Goal: Complete application form: Complete application form

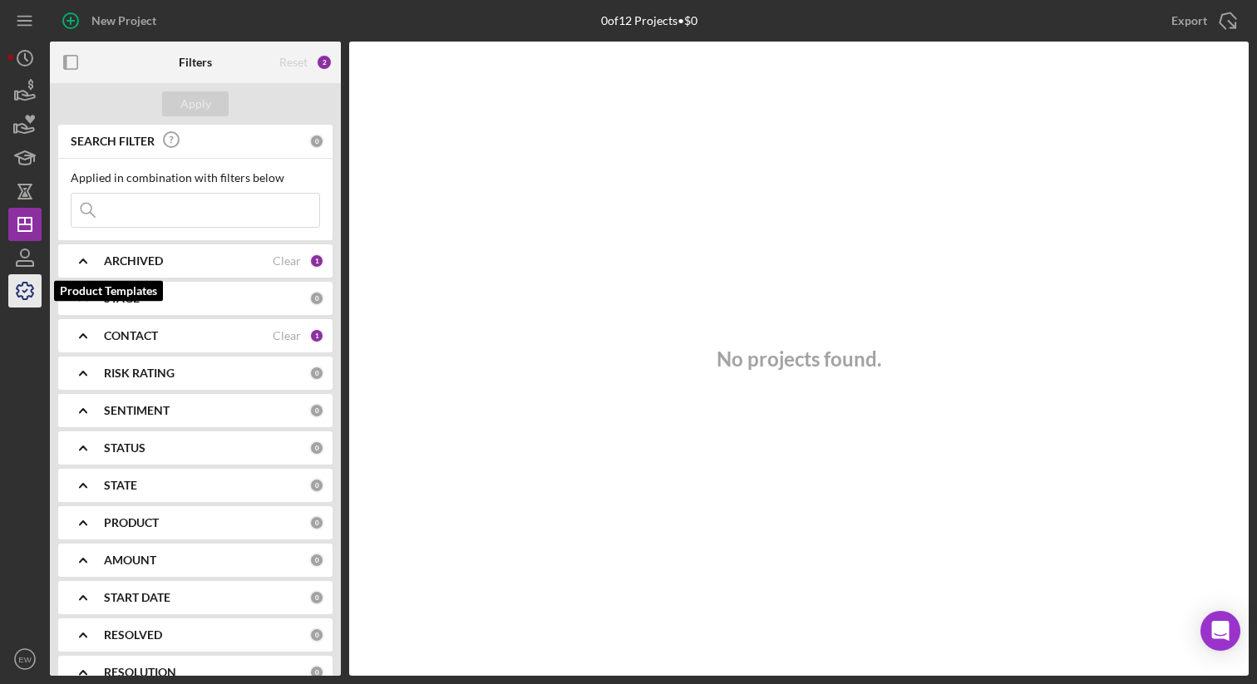
click at [25, 293] on icon "button" at bounding box center [25, 291] width 42 height 42
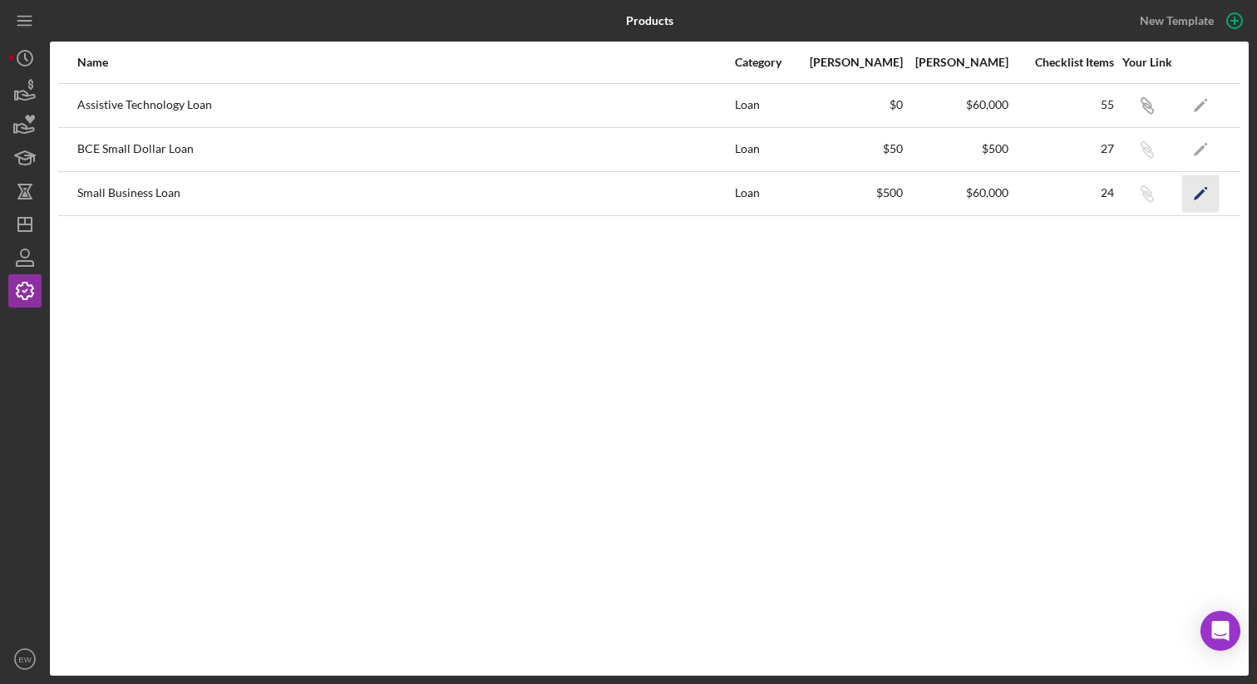
click at [1201, 196] on icon "Icon/Edit" at bounding box center [1200, 193] width 37 height 37
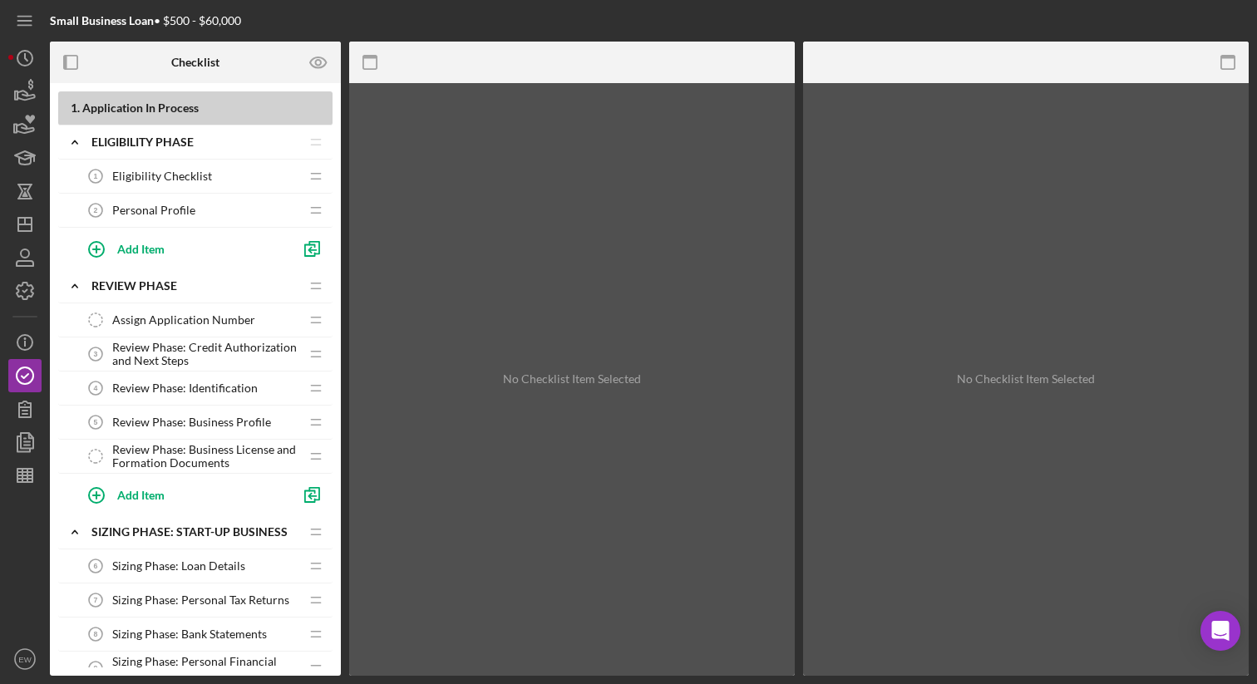
click at [230, 170] on div "Eligibility Checklist 1 Eligibility Checklist" at bounding box center [189, 176] width 220 height 33
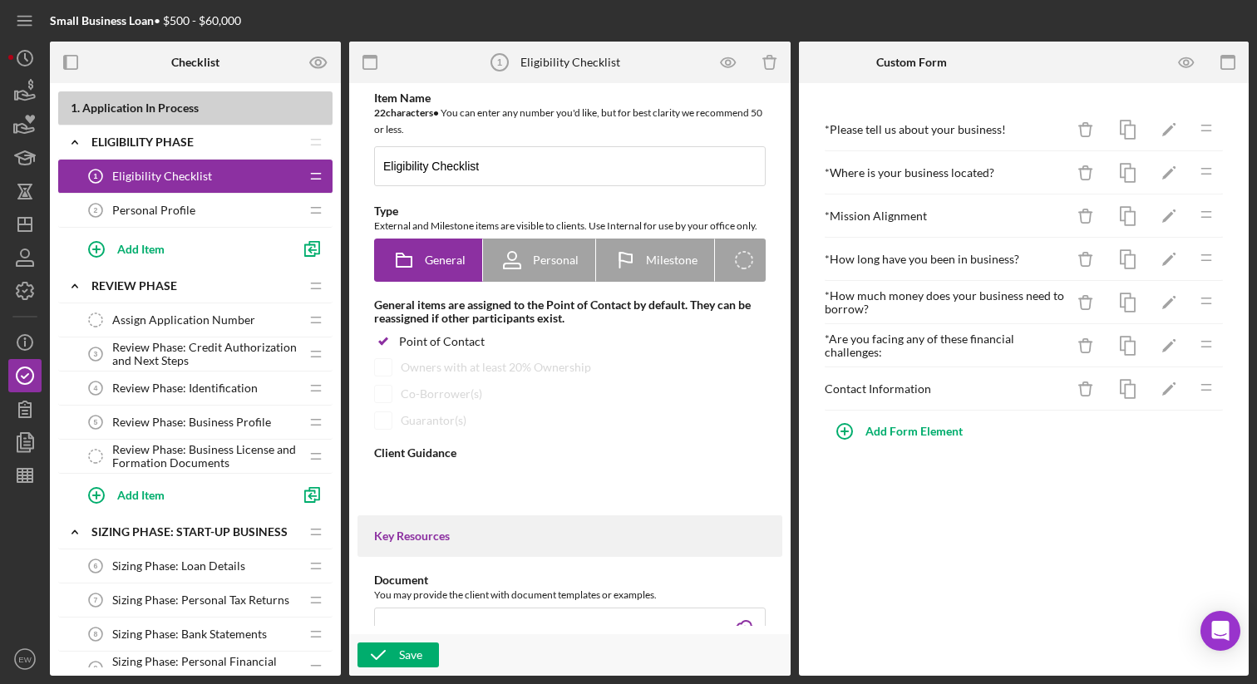
type textarea "<div><strong>Welcome! We are excited to work with you and your business.&nbsp;<…"
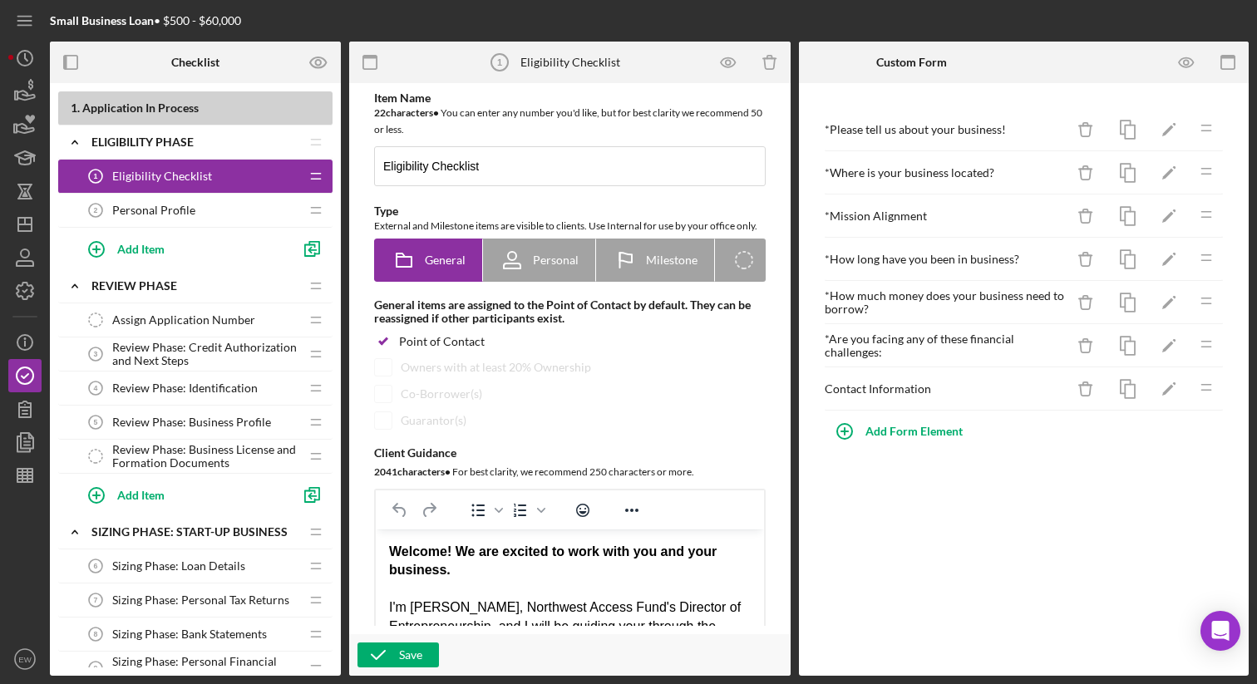
click at [219, 208] on div "Personal Profile 2 Personal Profile" at bounding box center [189, 210] width 220 height 33
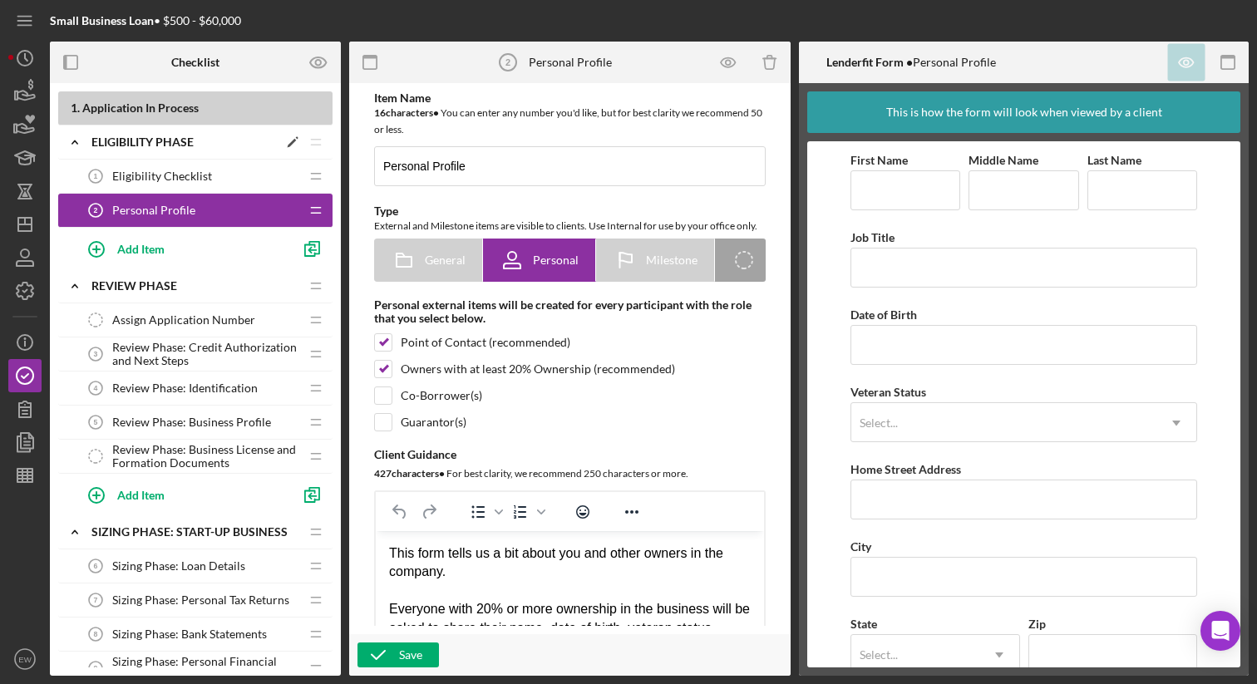
click at [198, 139] on div "Eligibility Phase" at bounding box center [184, 141] width 186 height 13
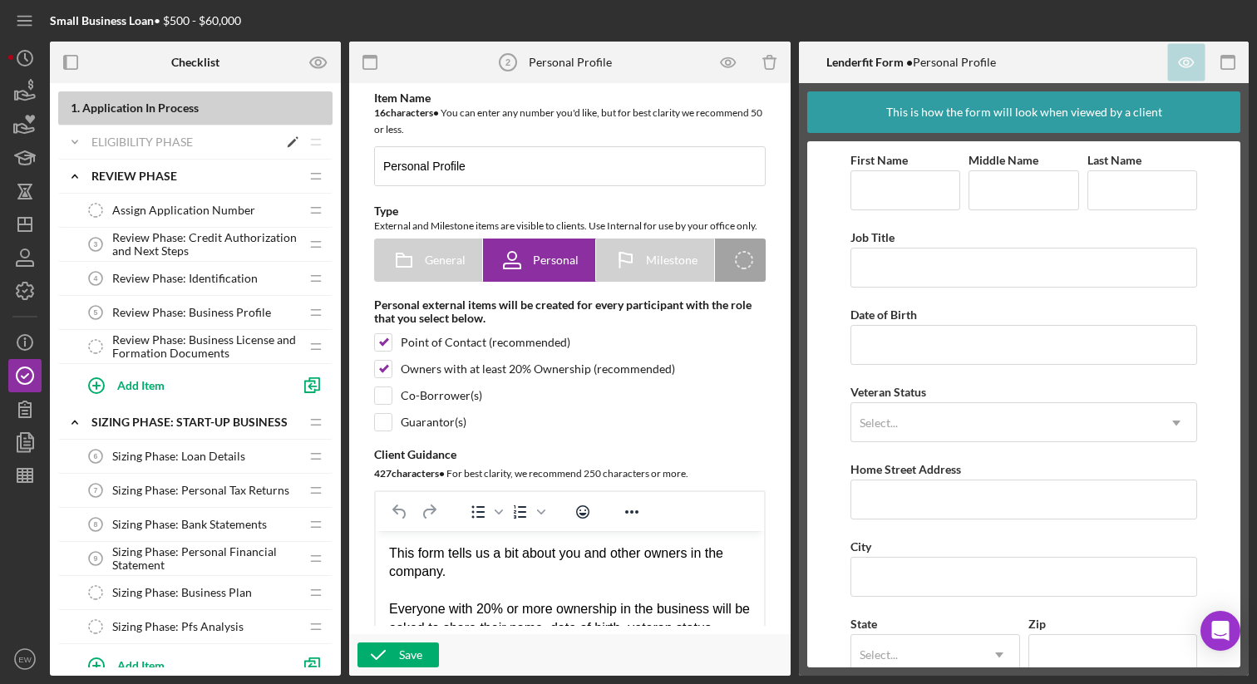
click at [190, 139] on div "Eligibility Phase" at bounding box center [184, 141] width 186 height 13
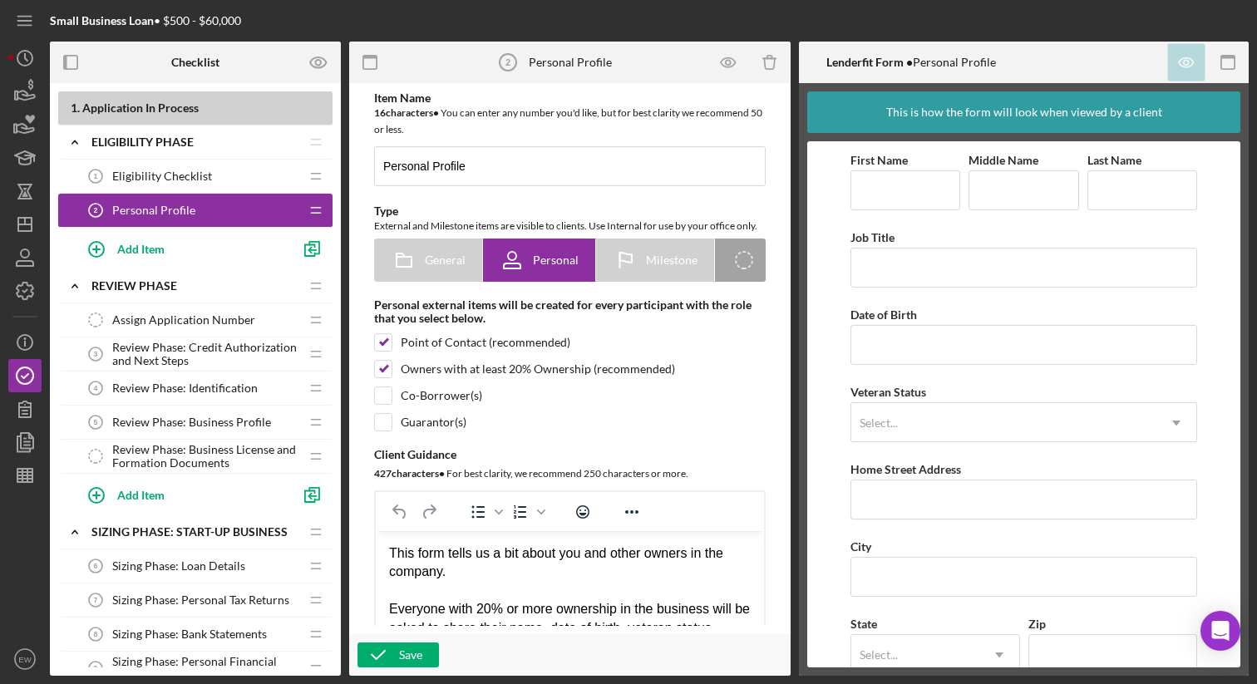
click at [229, 181] on div "Eligibility Checklist 1 Eligibility Checklist" at bounding box center [189, 176] width 220 height 33
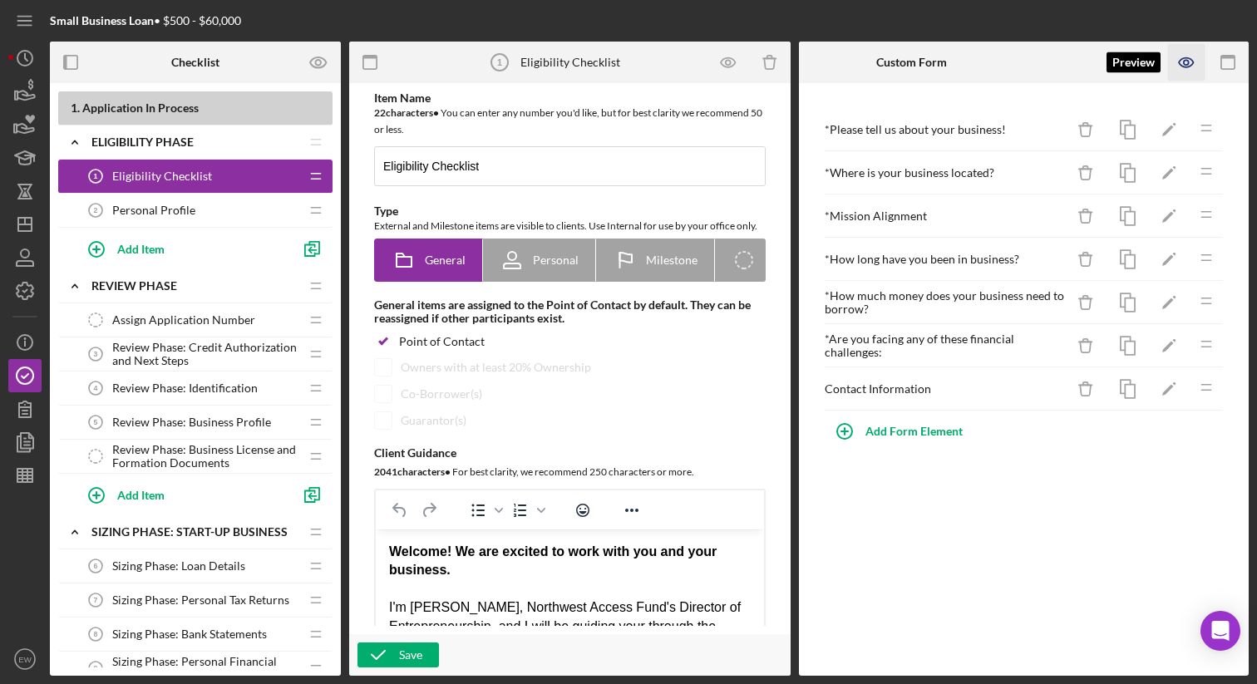
click at [1180, 59] on icon "button" at bounding box center [1186, 62] width 14 height 9
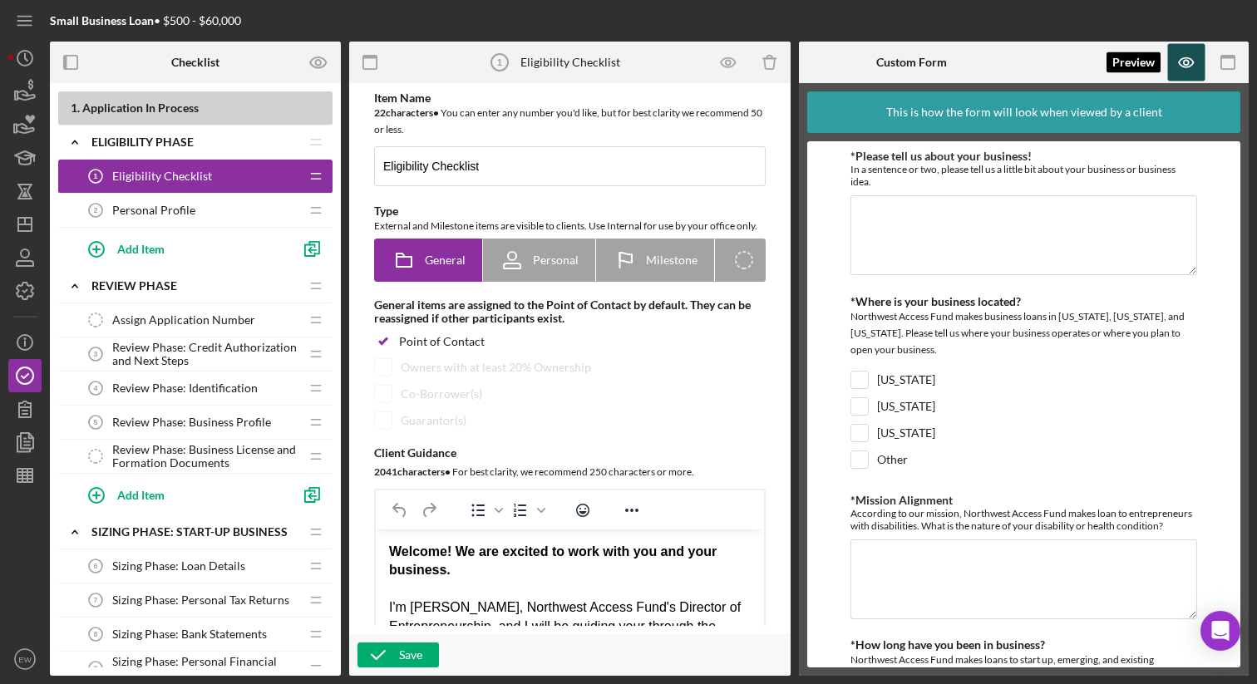
click at [1189, 60] on icon "button" at bounding box center [1186, 62] width 37 height 37
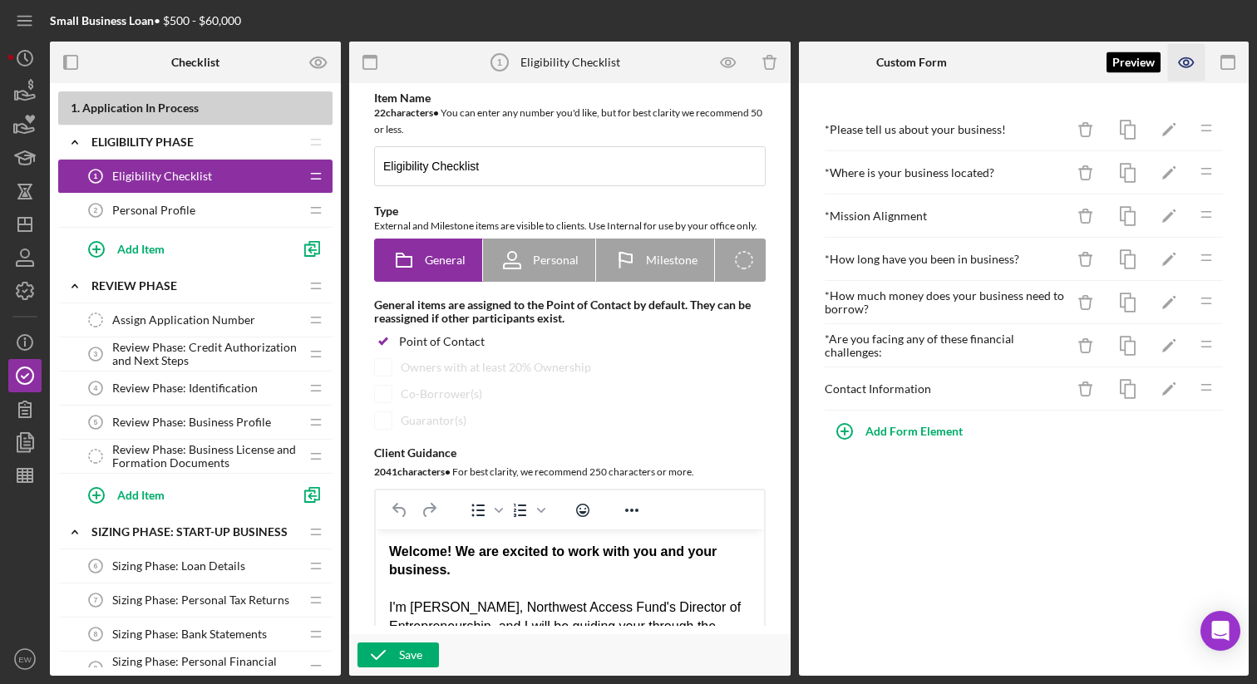
click at [1189, 60] on icon "button" at bounding box center [1186, 62] width 37 height 37
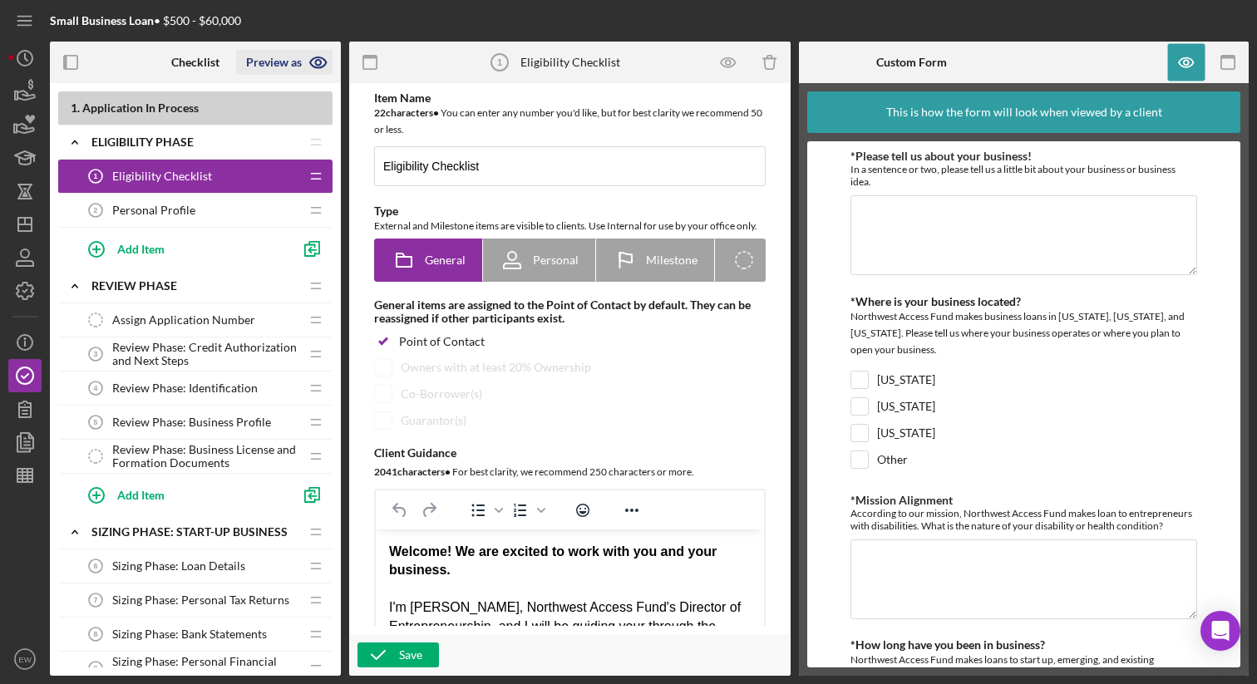
click at [317, 57] on icon "button" at bounding box center [318, 62] width 16 height 11
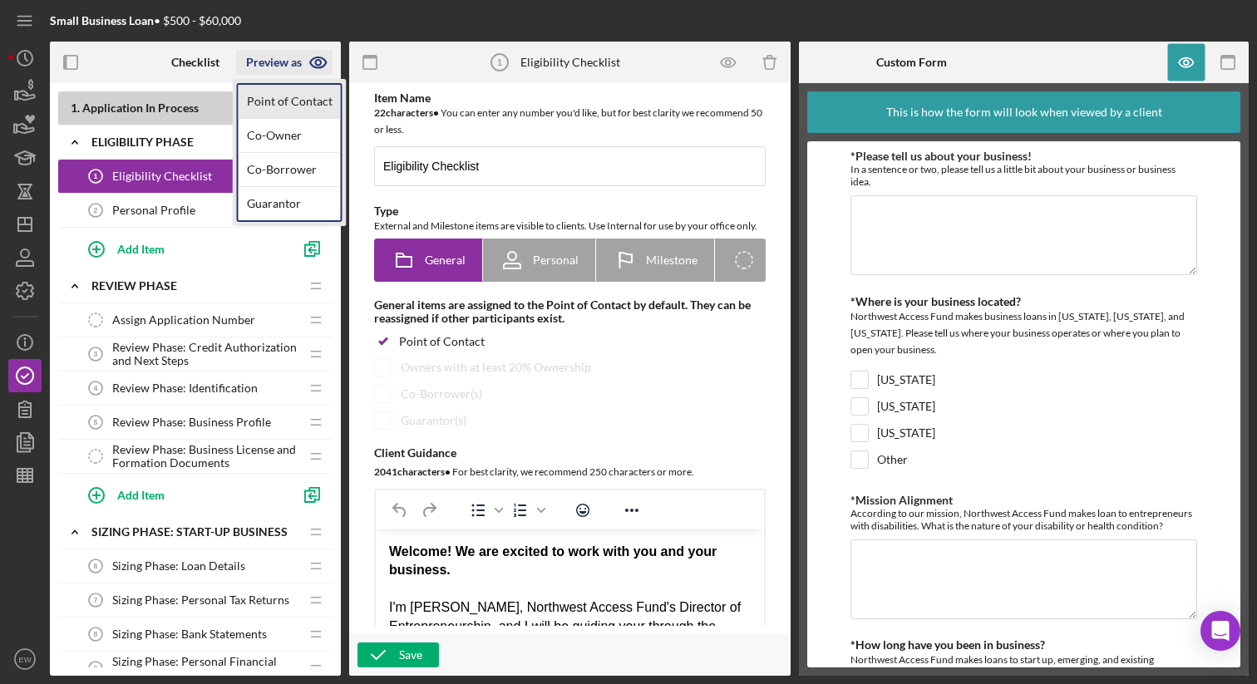
click at [306, 96] on link "Point of Contact" at bounding box center [290, 102] width 102 height 34
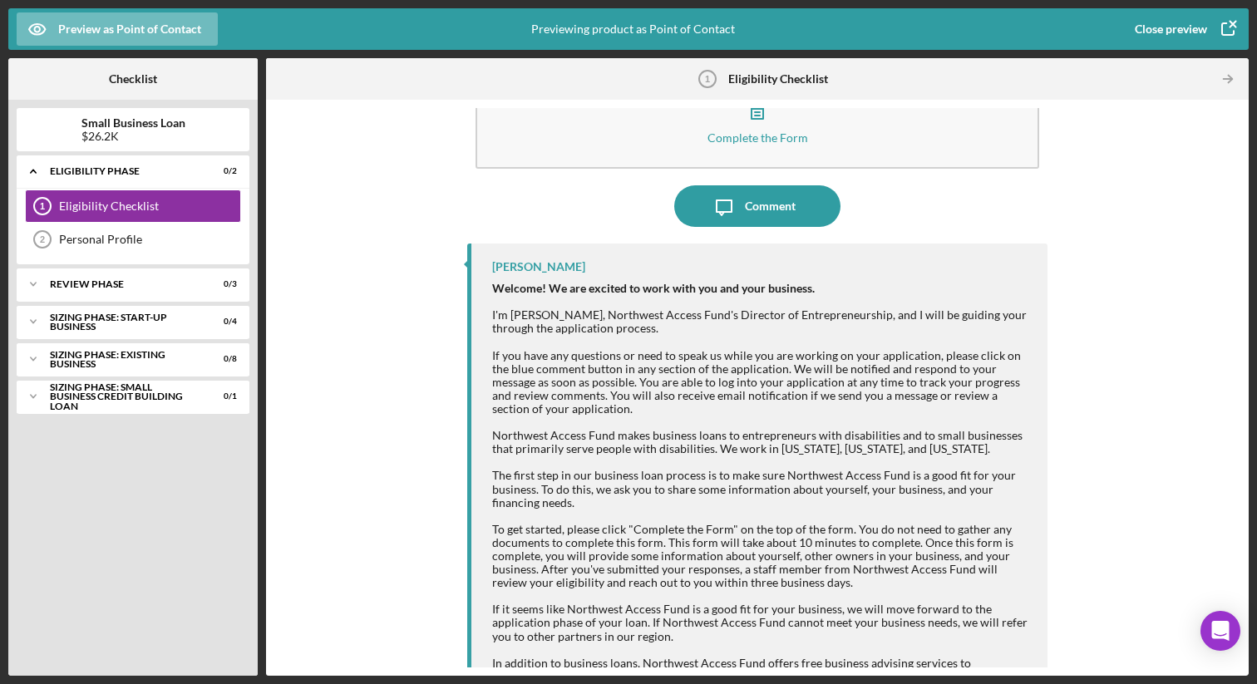
scroll to position [31, 0]
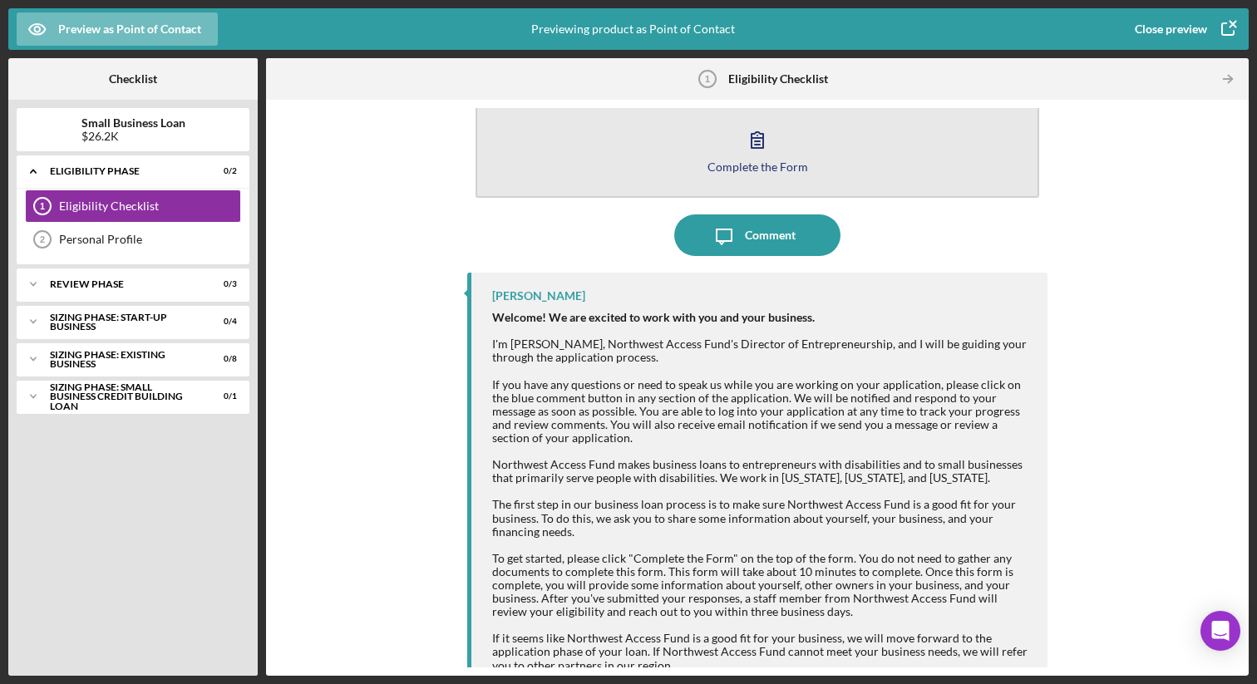
click at [769, 160] on div "Complete the Form" at bounding box center [757, 166] width 101 height 12
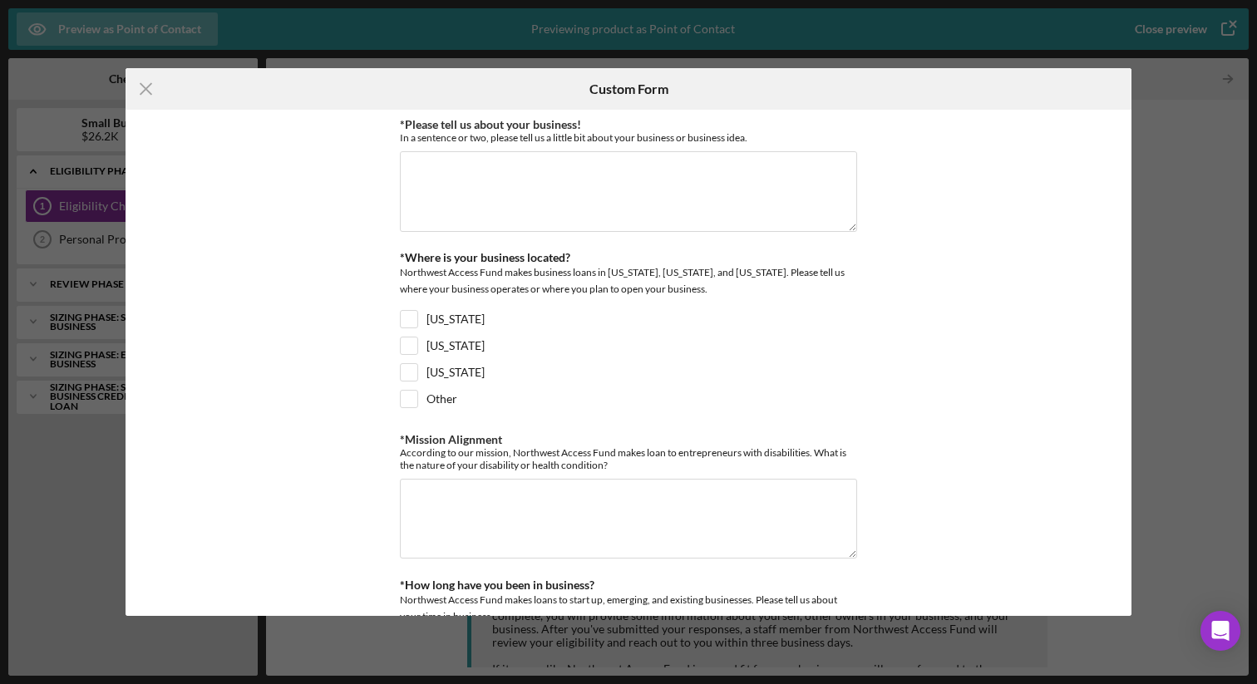
click at [800, 30] on div "Icon/Menu Close Custom Form *Please tell us about your business! In a sentence …" at bounding box center [628, 342] width 1257 height 684
click at [776, 34] on div "Icon/Menu Close Custom Form *Please tell us about your business! In a sentence …" at bounding box center [628, 342] width 1257 height 684
click at [47, 614] on div "Icon/Menu Close Custom Form *Please tell us about your business! In a sentence …" at bounding box center [628, 342] width 1257 height 684
click at [245, 488] on div "*Please tell us about your business! In a sentence or two, please tell us a lit…" at bounding box center [629, 362] width 1006 height 505
click at [142, 91] on icon "Icon/Menu Close" at bounding box center [147, 89] width 42 height 42
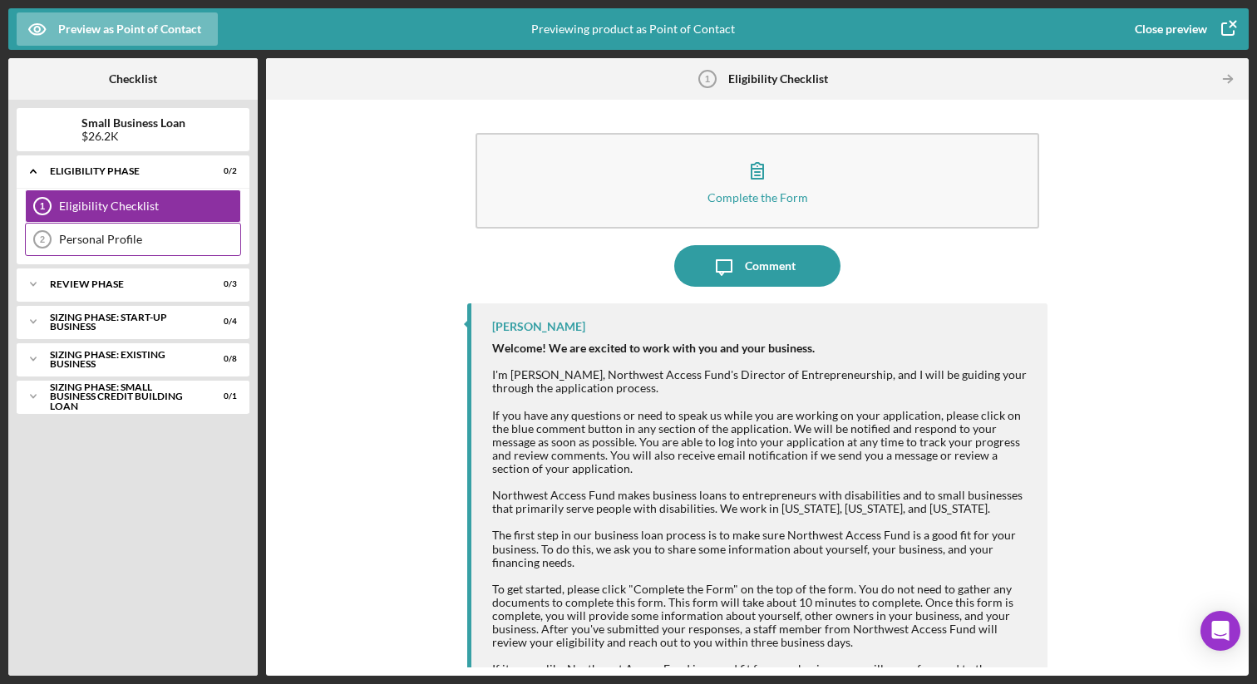
click at [137, 241] on div "Personal Profile" at bounding box center [149, 239] width 181 height 13
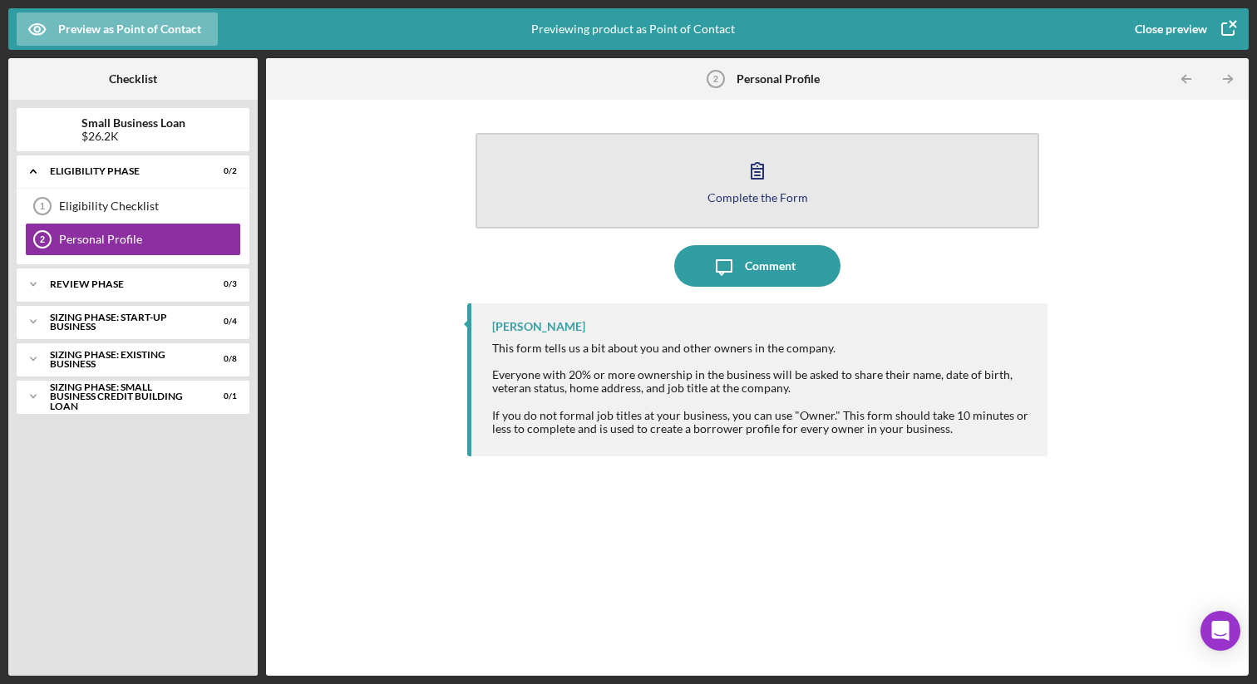
click at [784, 197] on div "Complete the Form" at bounding box center [757, 197] width 101 height 12
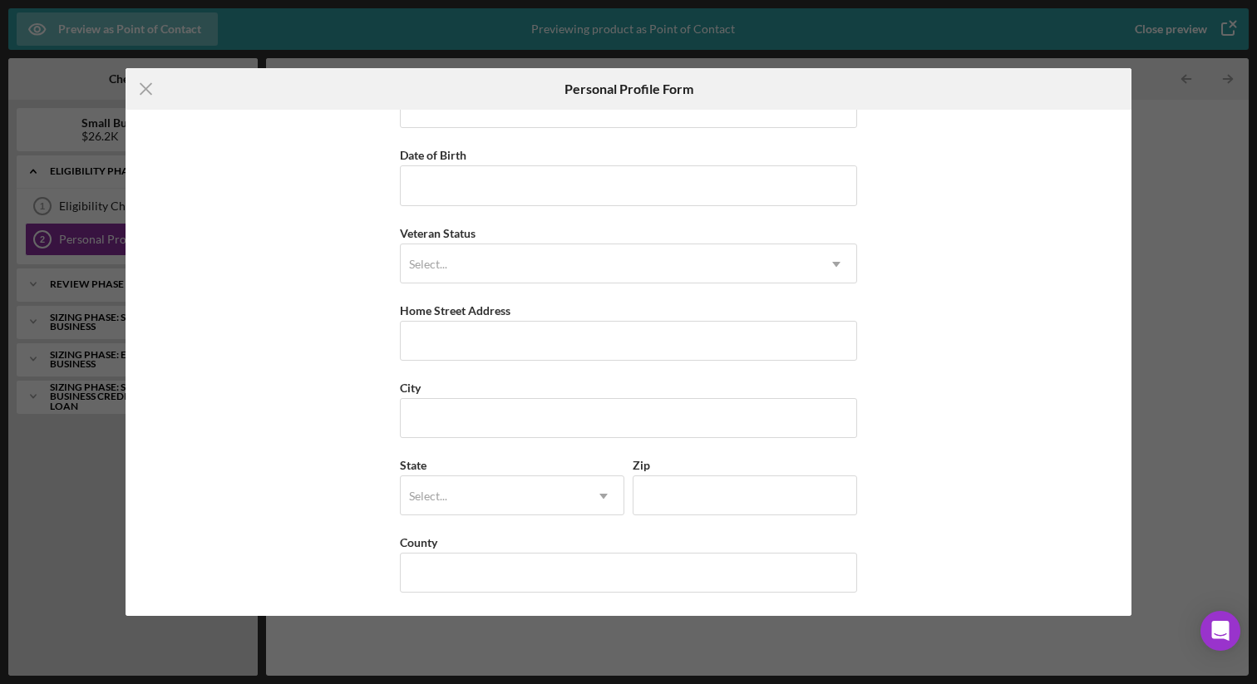
scroll to position [130, 0]
click at [145, 85] on icon "Icon/Menu Close" at bounding box center [147, 89] width 42 height 42
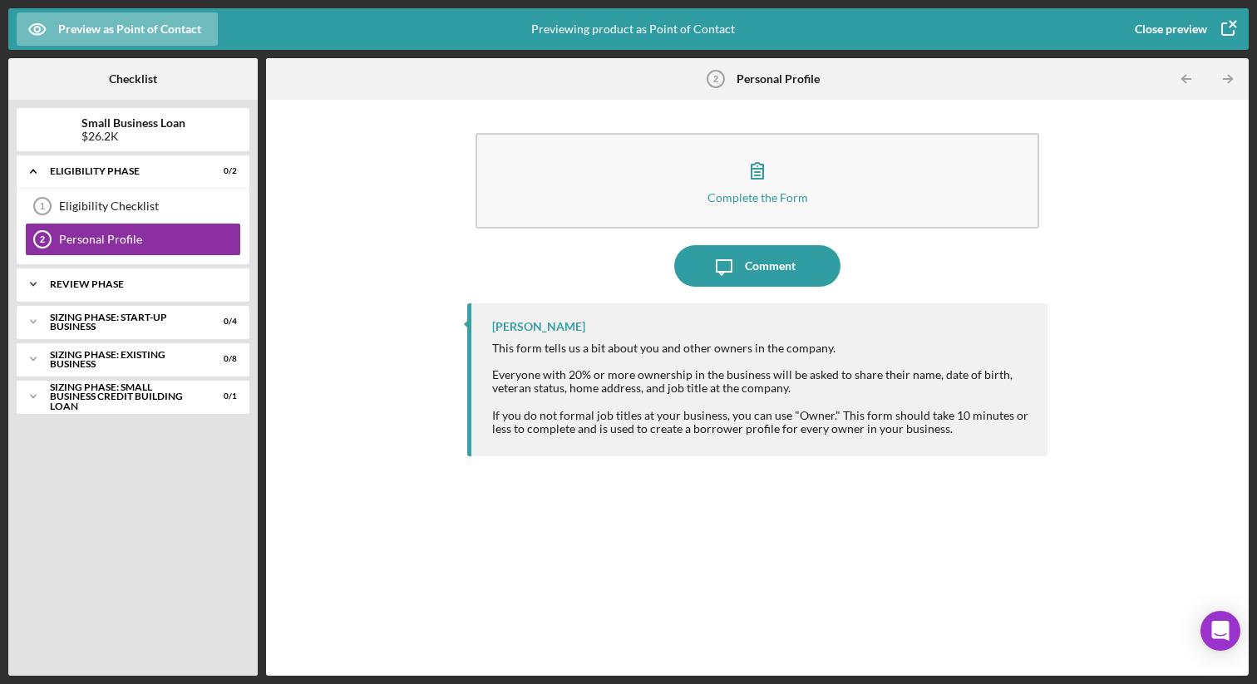
click at [117, 280] on div "REVIEW PHASE" at bounding box center [139, 284] width 179 height 10
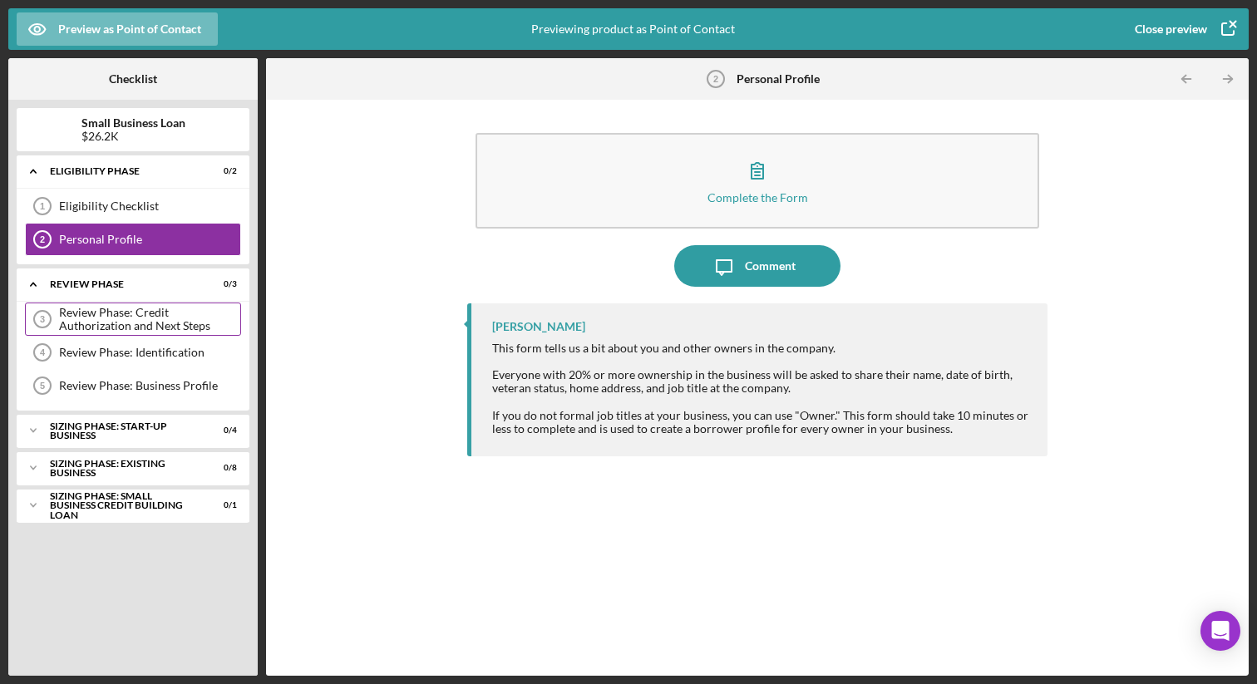
click at [111, 313] on div "Review Phase: Credit Authorization and Next Steps" at bounding box center [149, 319] width 181 height 27
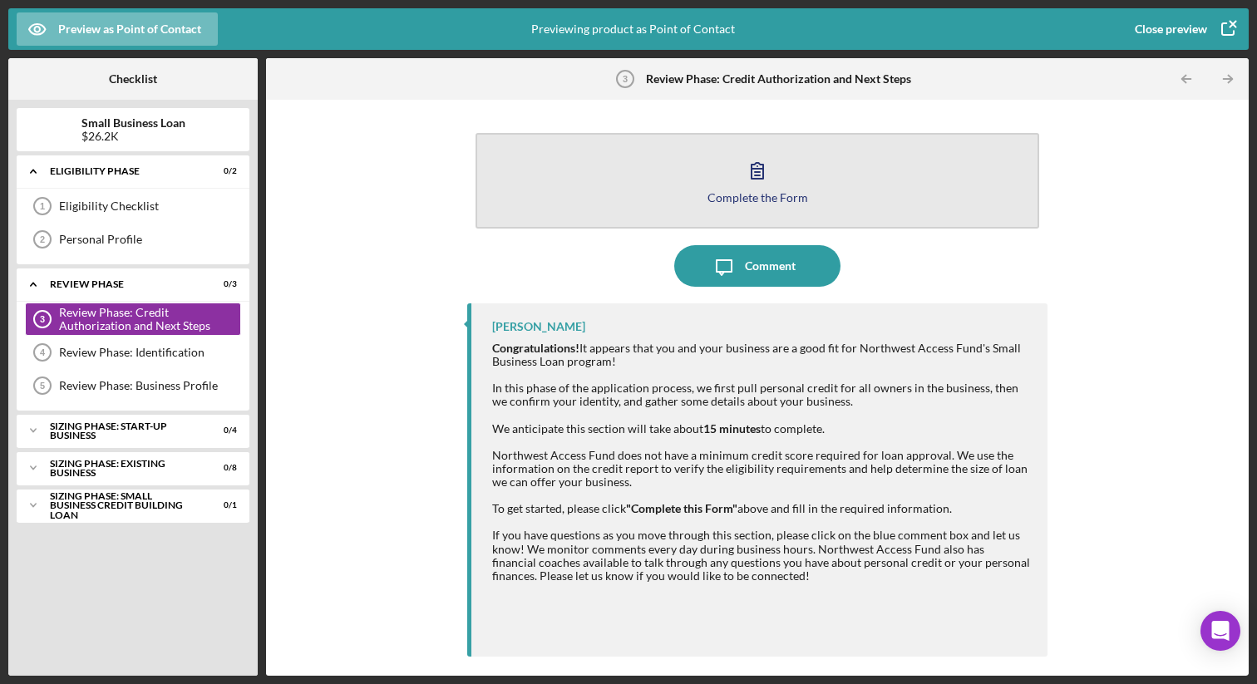
click at [779, 184] on button "Complete the Form Form" at bounding box center [756, 181] width 563 height 96
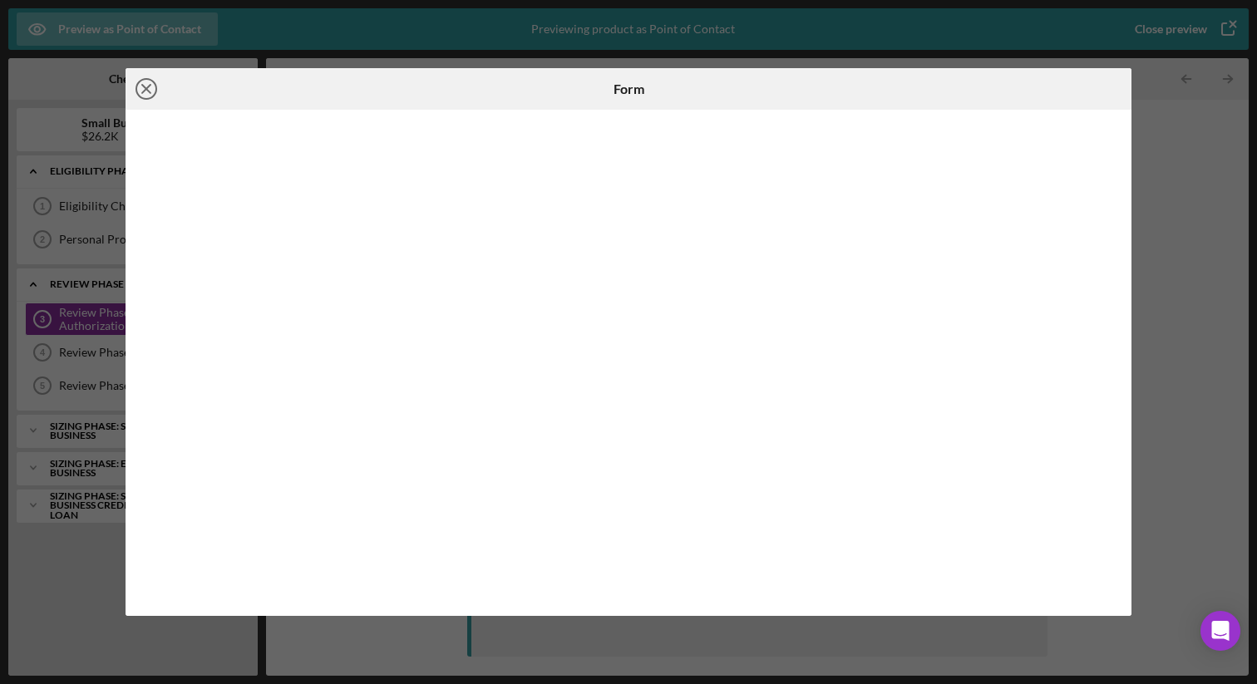
click at [144, 91] on line at bounding box center [146, 89] width 8 height 8
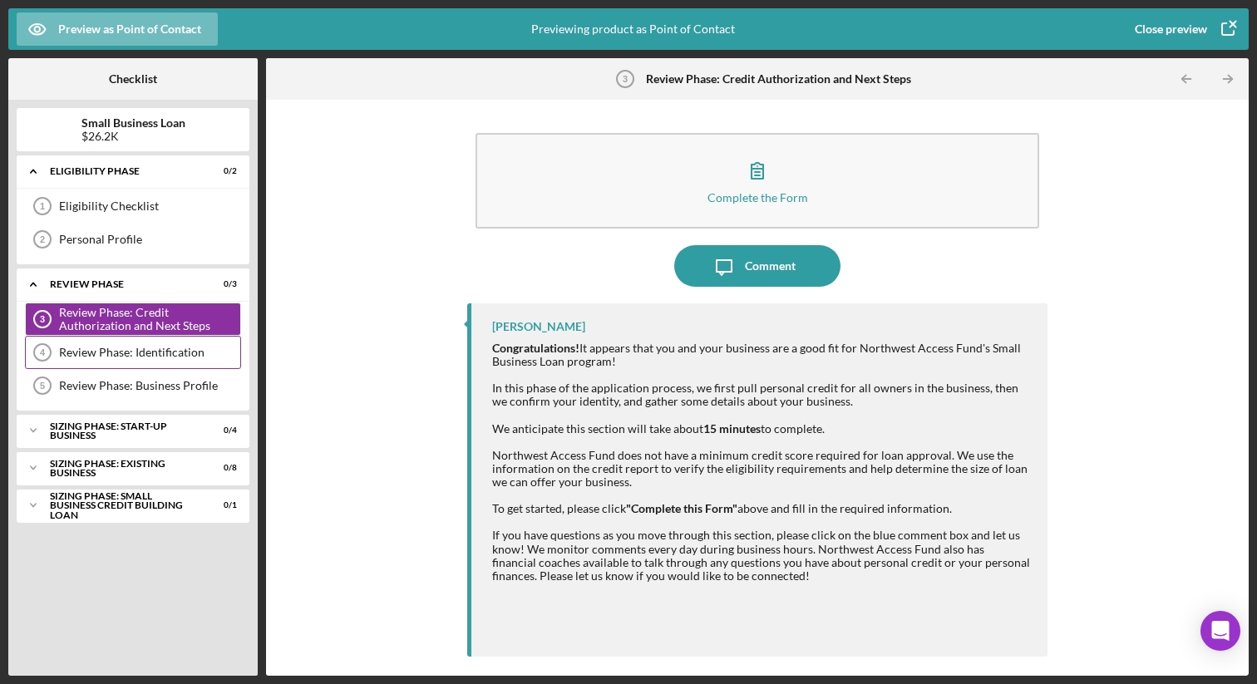
click at [118, 346] on div "Review Phase: Identification" at bounding box center [149, 352] width 181 height 13
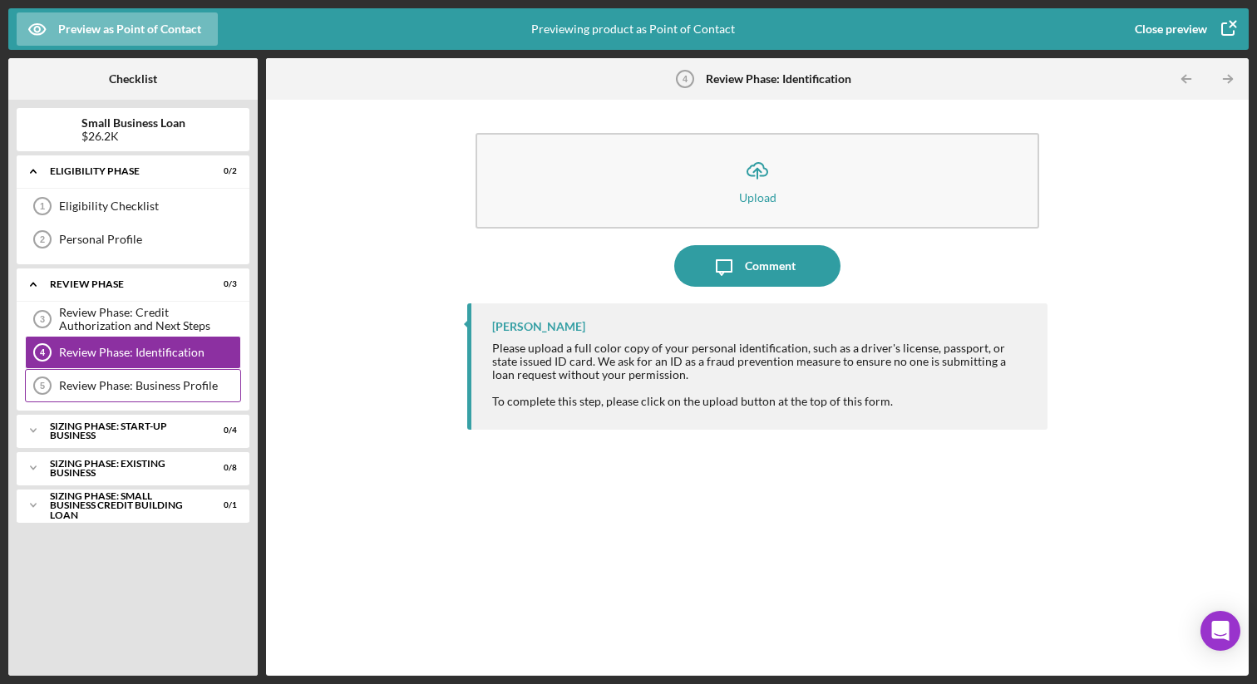
click at [149, 374] on div "Review Phase: Business Profile 5 Review Phase: Business Profile" at bounding box center [133, 385] width 216 height 33
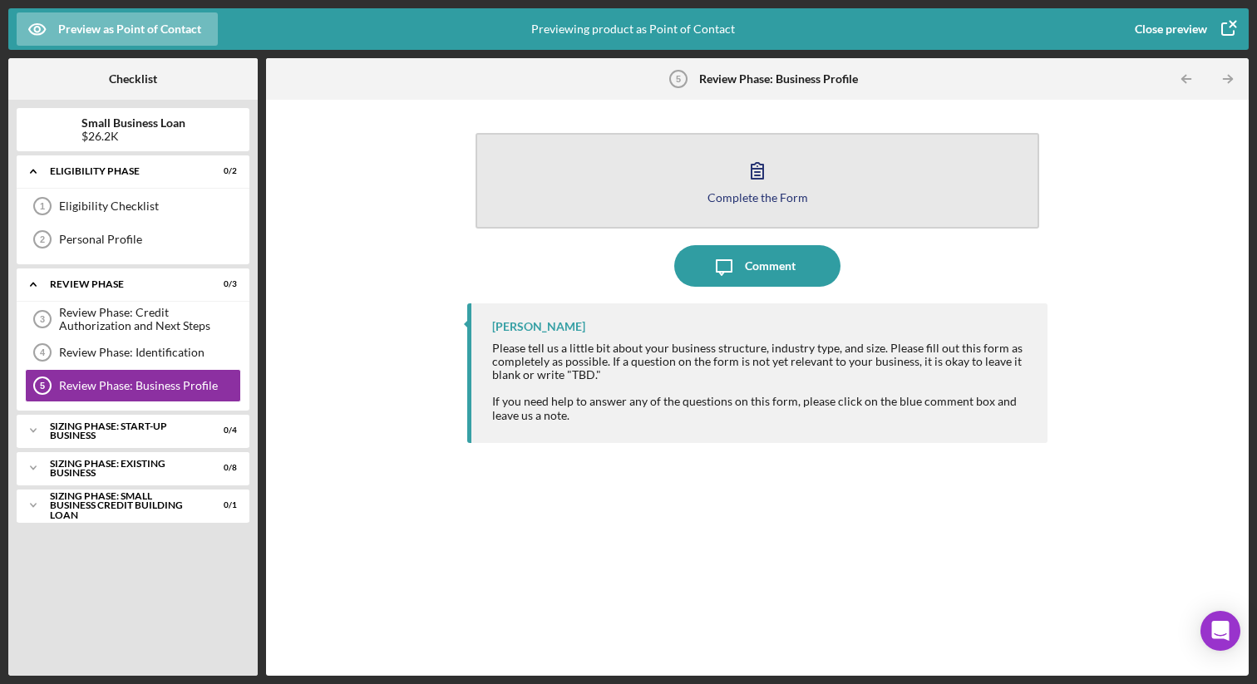
click at [774, 186] on icon "button" at bounding box center [757, 171] width 42 height 42
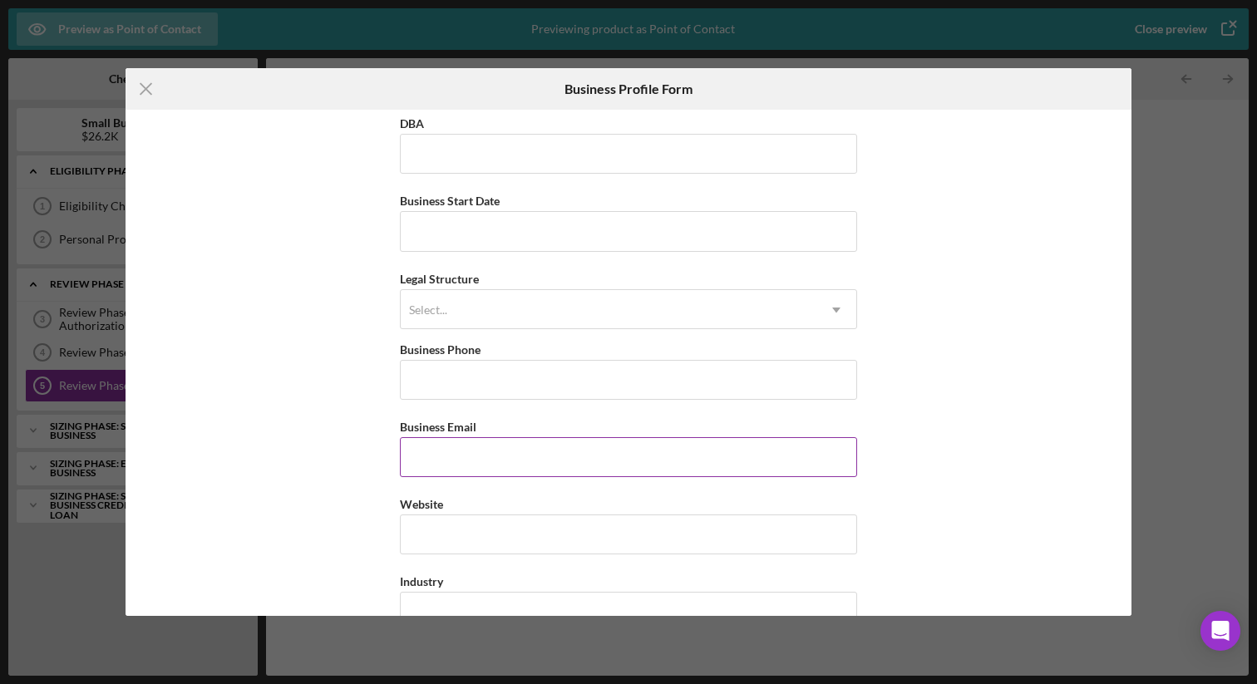
scroll to position [81, 0]
click at [145, 86] on icon "Icon/Menu Close" at bounding box center [147, 89] width 42 height 42
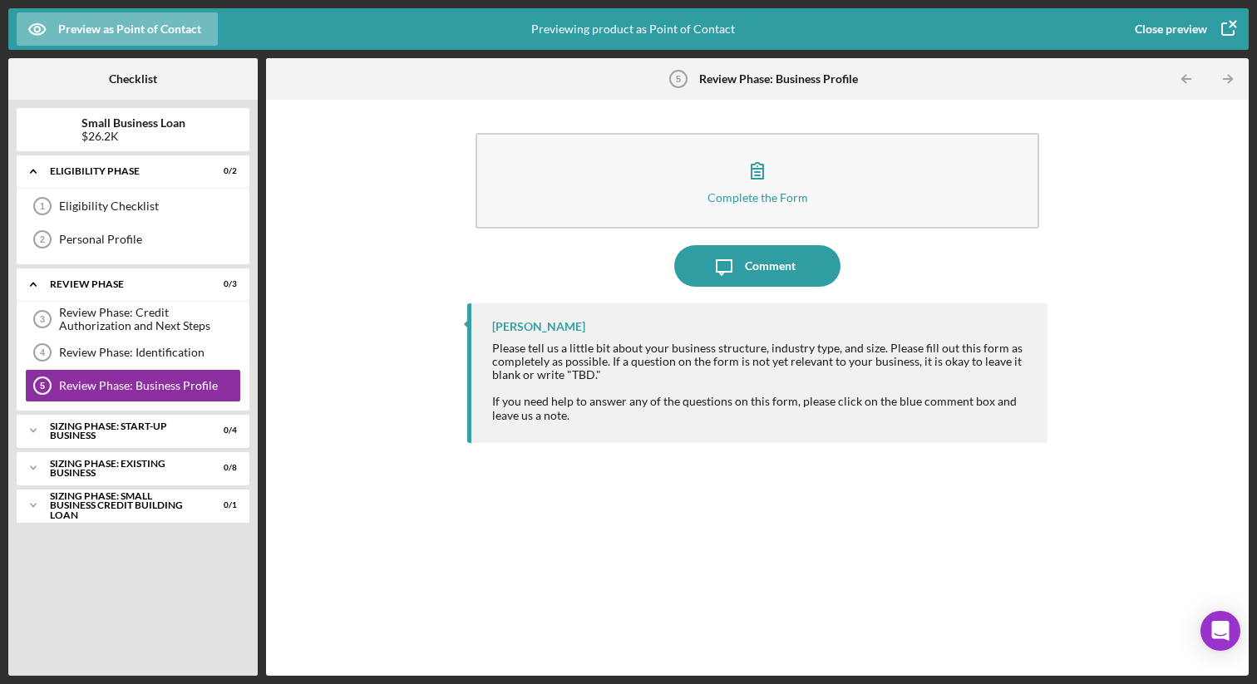
click at [1146, 28] on div "Close preview" at bounding box center [1171, 28] width 72 height 33
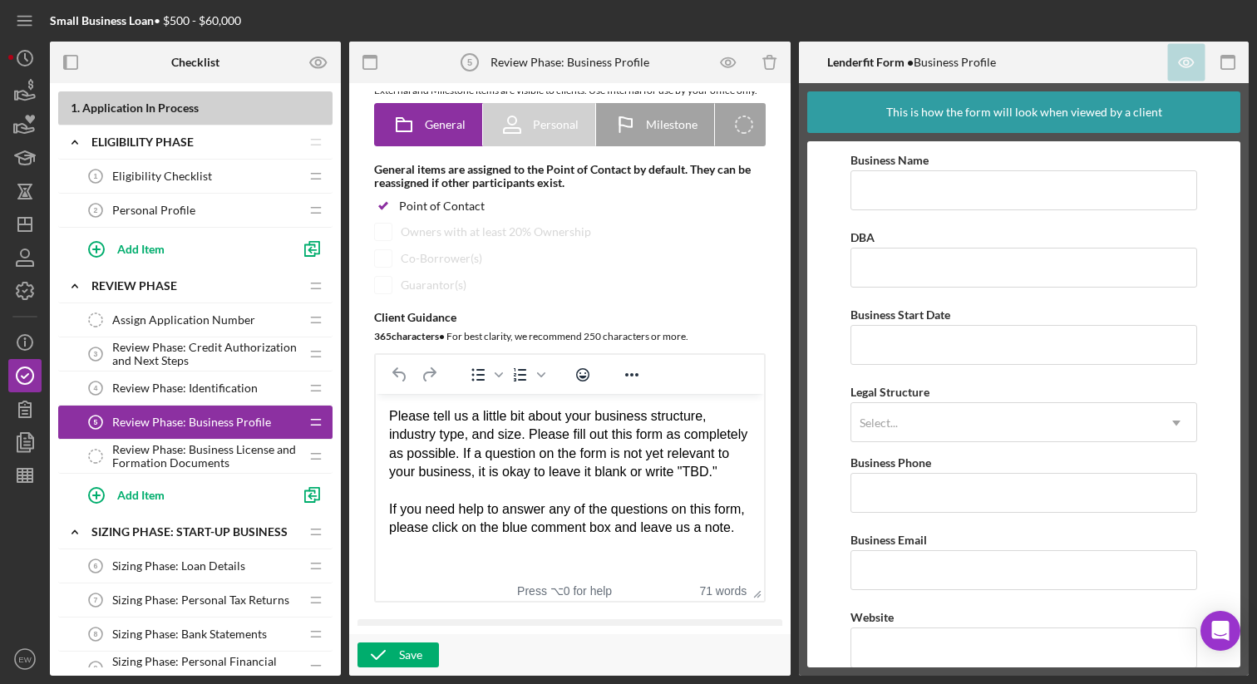
scroll to position [160, 0]
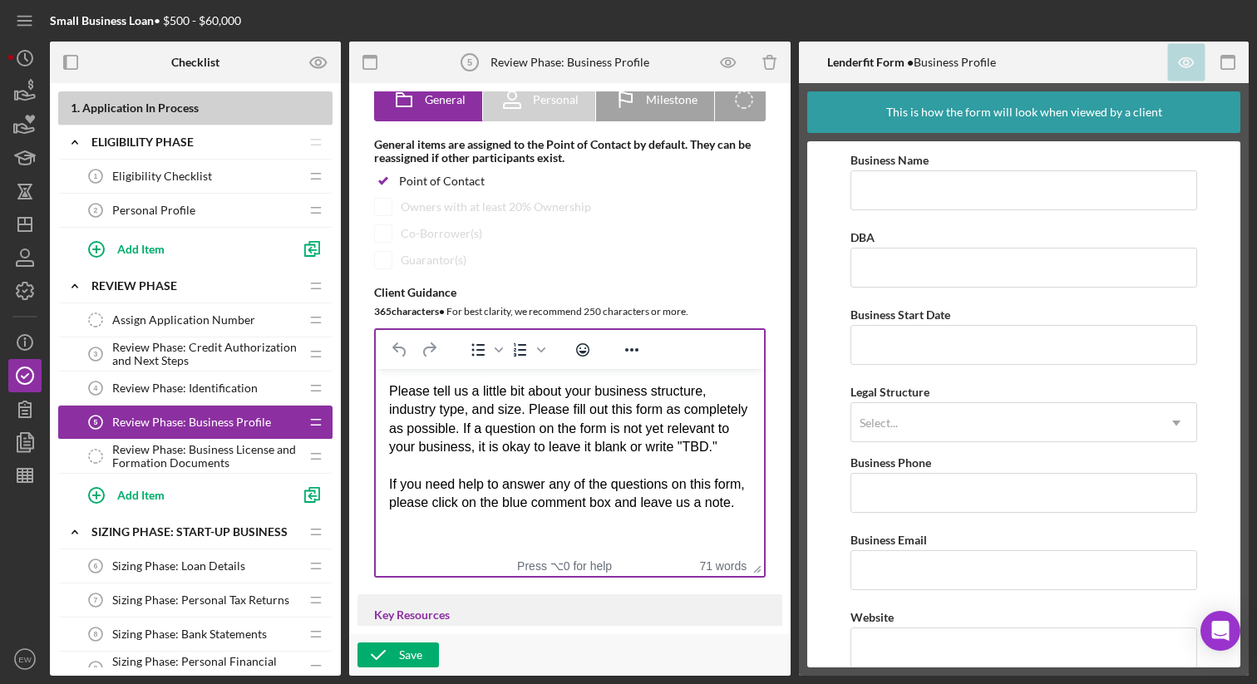
click at [447, 457] on div "Please tell us a little bit about your business structure, industry type, and s…" at bounding box center [570, 419] width 362 height 75
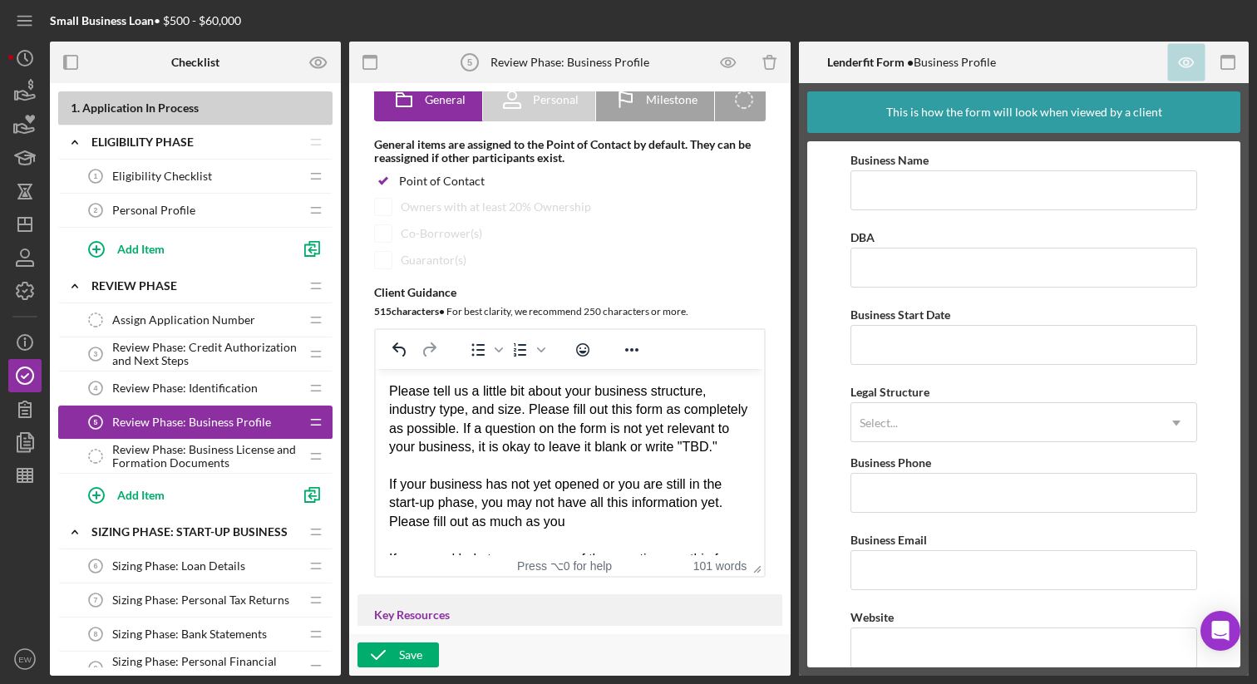
click at [526, 531] on div "If your business has not yet opened or you are still in the start-up phase, you…" at bounding box center [570, 503] width 362 height 56
click at [650, 531] on div "If your business has not yet opened or you are still in the start-up phase, you…" at bounding box center [570, 503] width 362 height 56
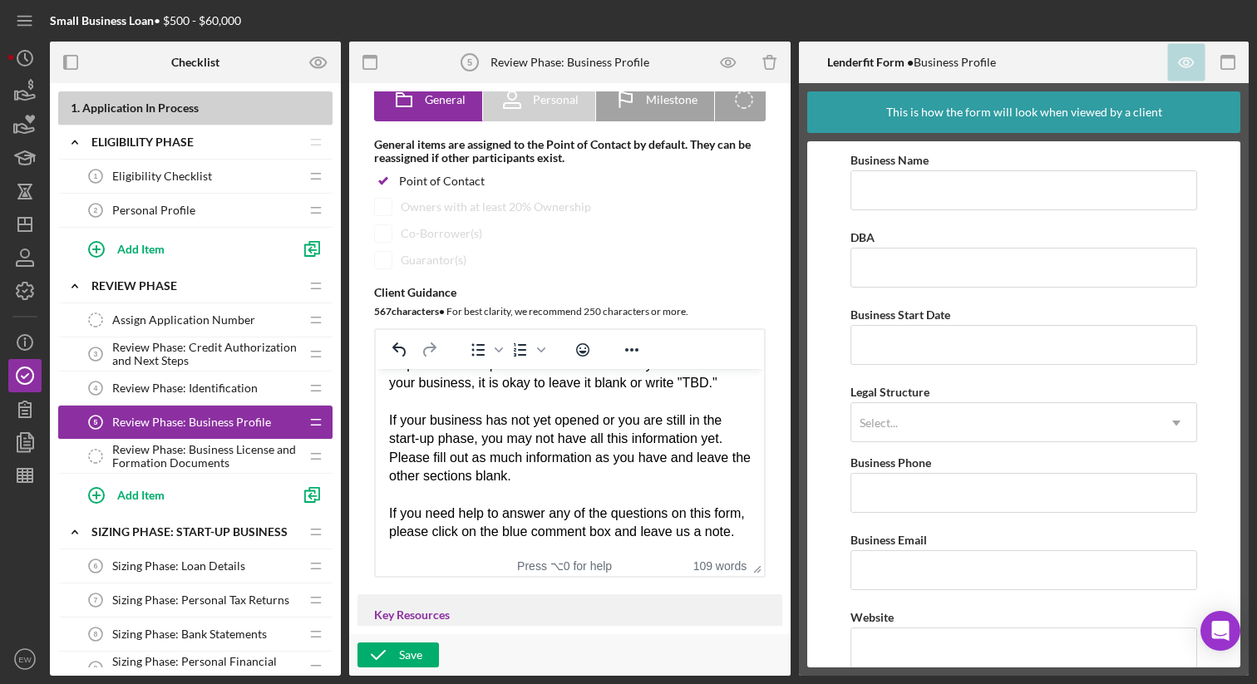
scroll to position [101, 0]
click at [447, 537] on div "If you need help to answer any of the questions on this form, please click on t…" at bounding box center [570, 523] width 362 height 37
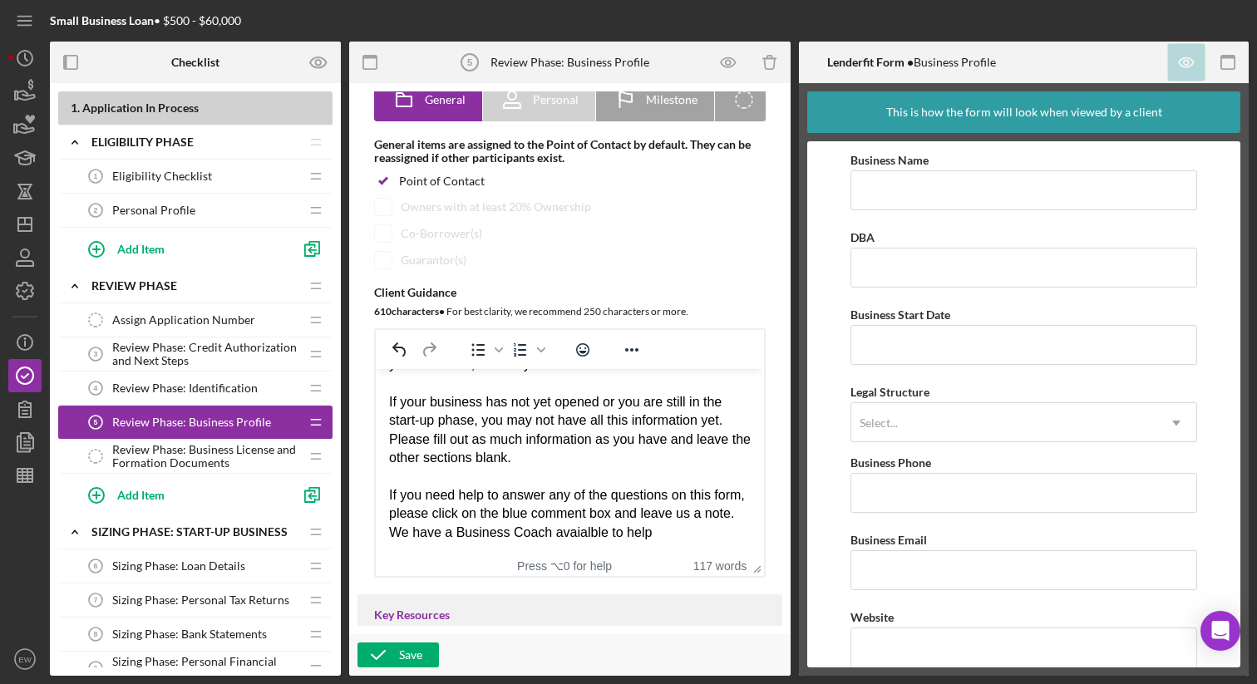
click at [614, 534] on div "If you need help to answer any of the questions on this form, please click on t…" at bounding box center [570, 514] width 362 height 56
click at [702, 534] on div "If you need help to answer any of the questions on this form, please click on t…" at bounding box center [570, 514] width 362 height 56
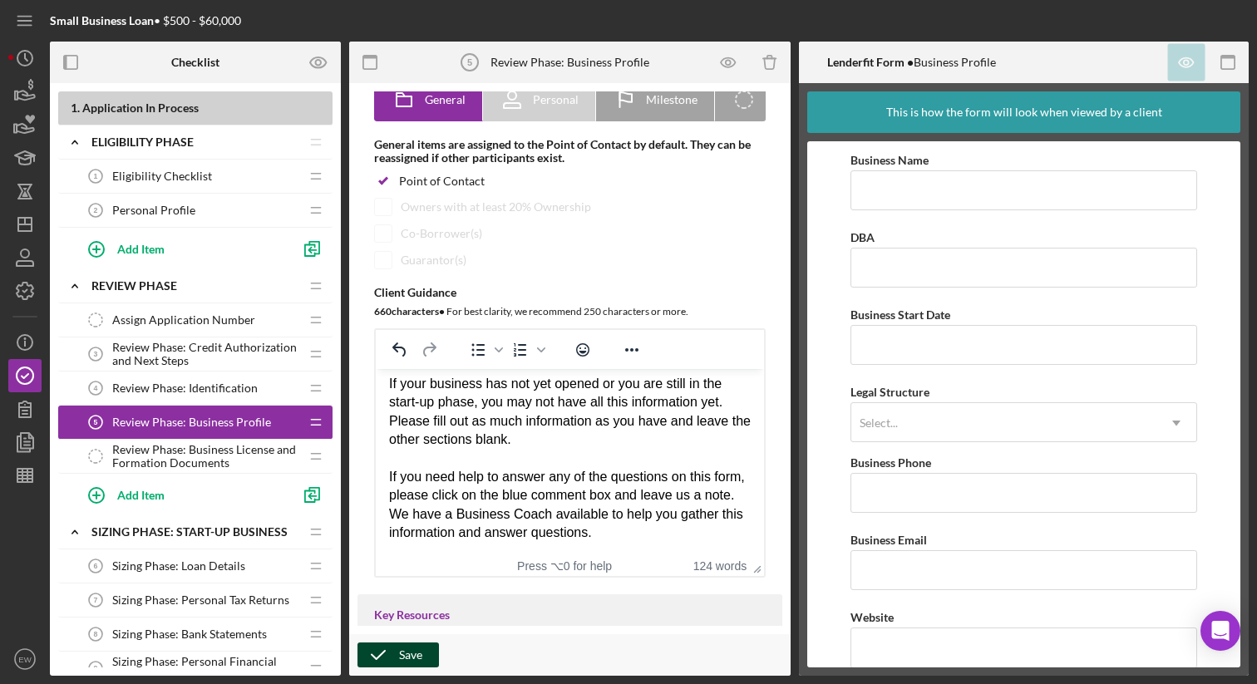
click at [417, 656] on div "Save" at bounding box center [410, 655] width 23 height 25
click at [219, 456] on span "Review Phase: Business License and Formation Documents" at bounding box center [205, 456] width 187 height 27
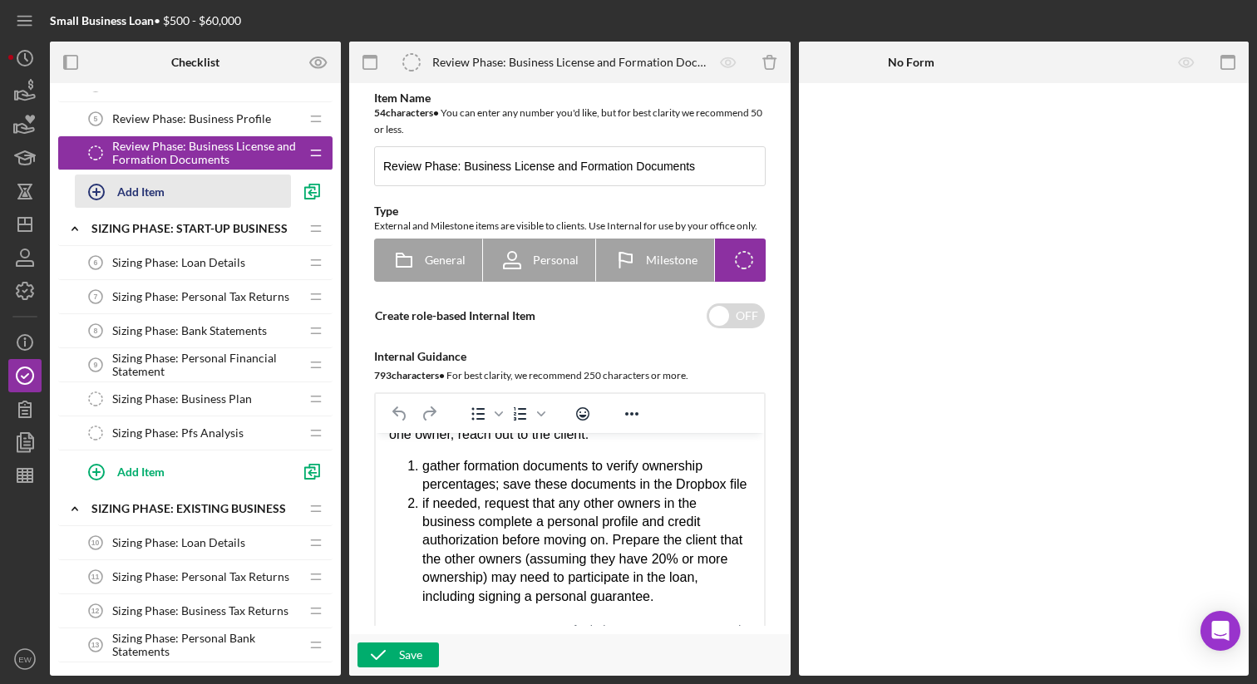
scroll to position [300, 0]
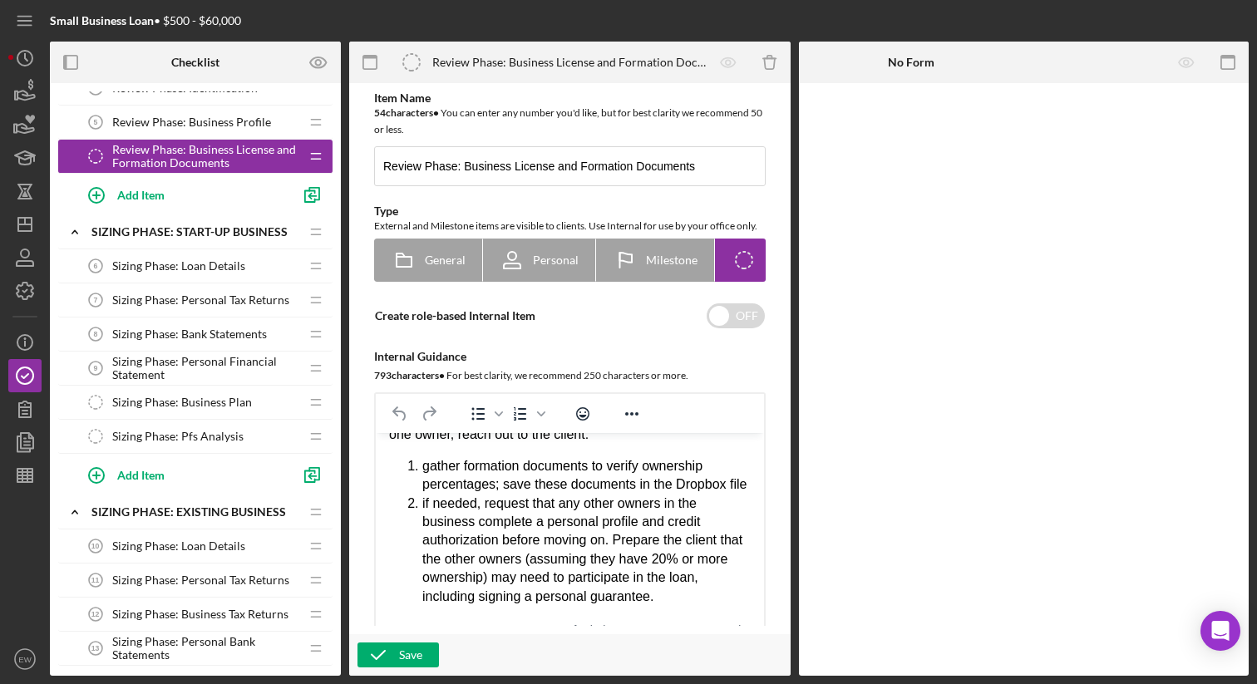
click at [214, 268] on span "Sizing Phase: Loan Details" at bounding box center [178, 265] width 133 height 13
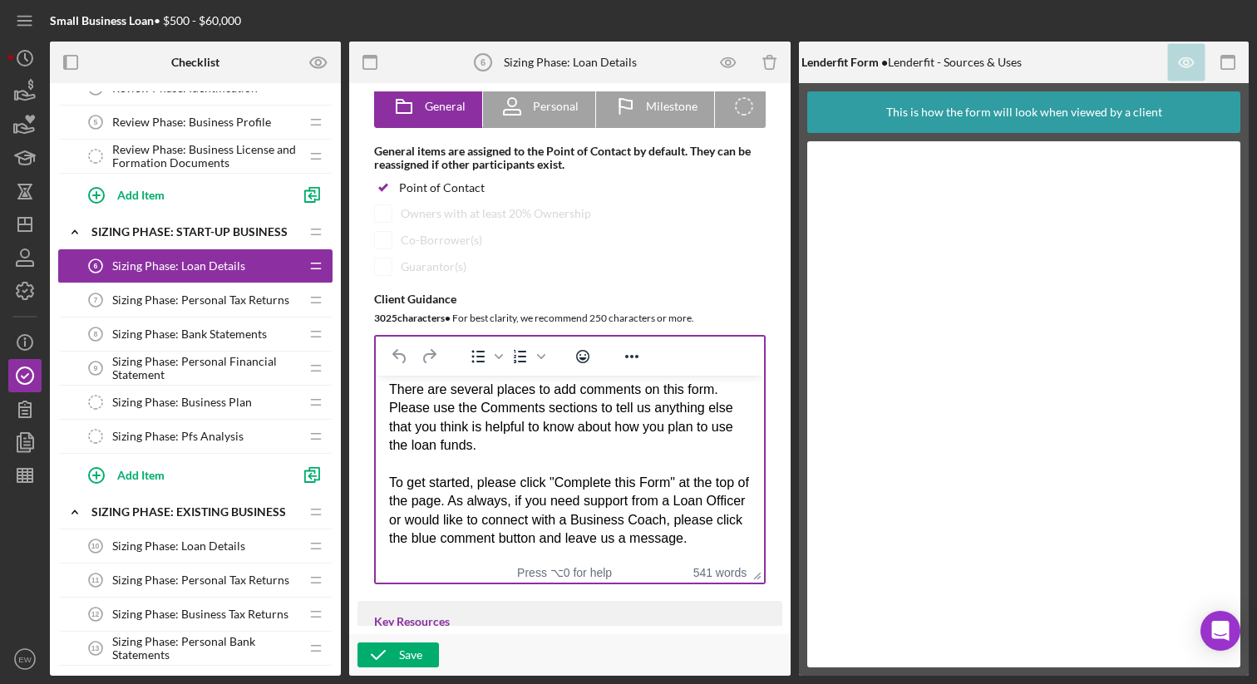
scroll to position [1189, 0]
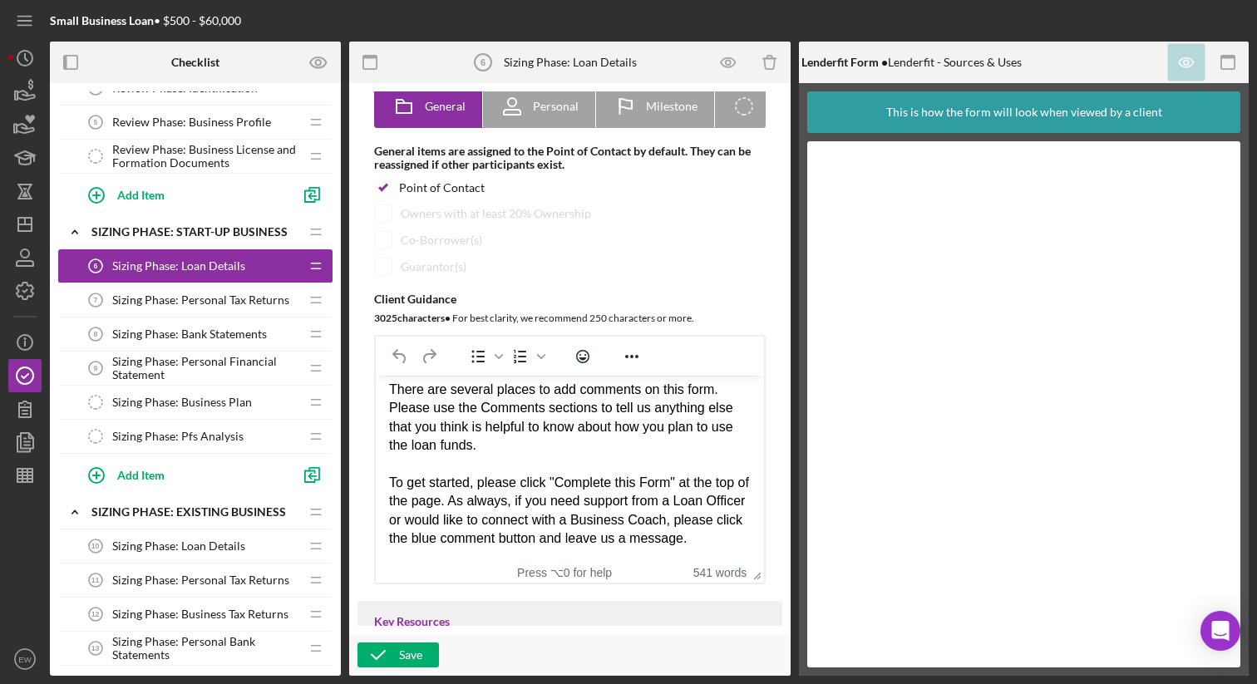
click at [219, 305] on span "Sizing Phase: Personal Tax Returns" at bounding box center [200, 299] width 177 height 13
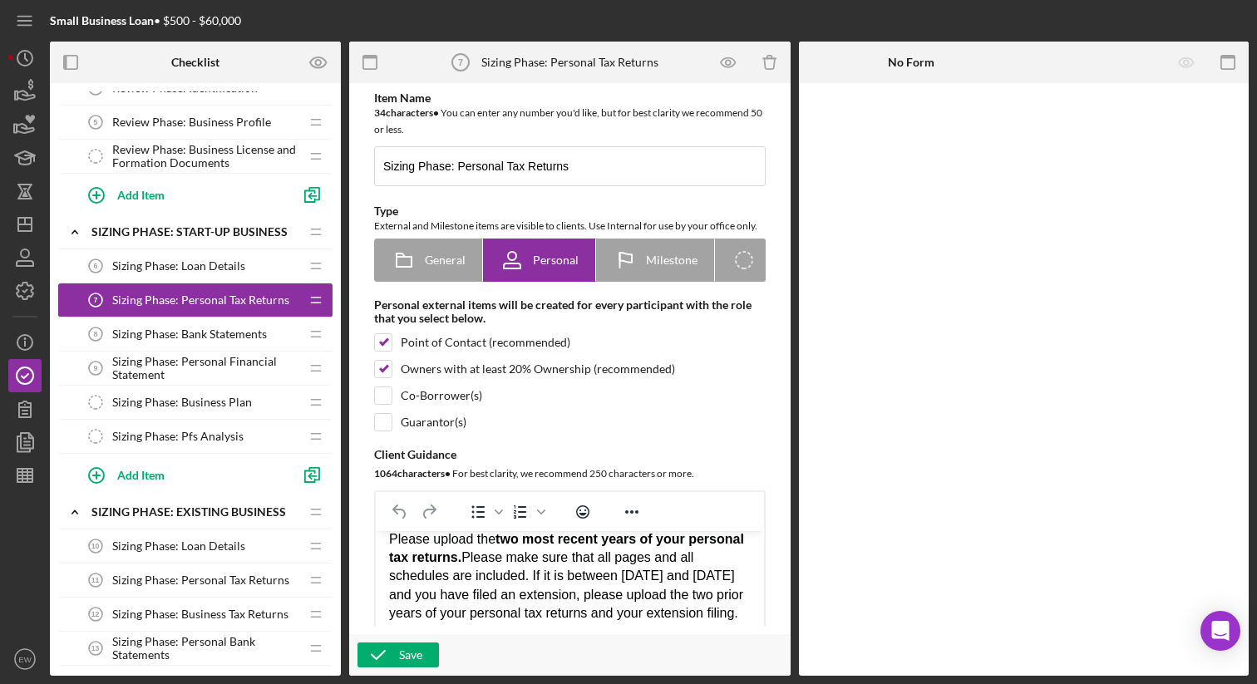
scroll to position [239, 0]
click at [728, 58] on icon "button" at bounding box center [728, 62] width 14 height 9
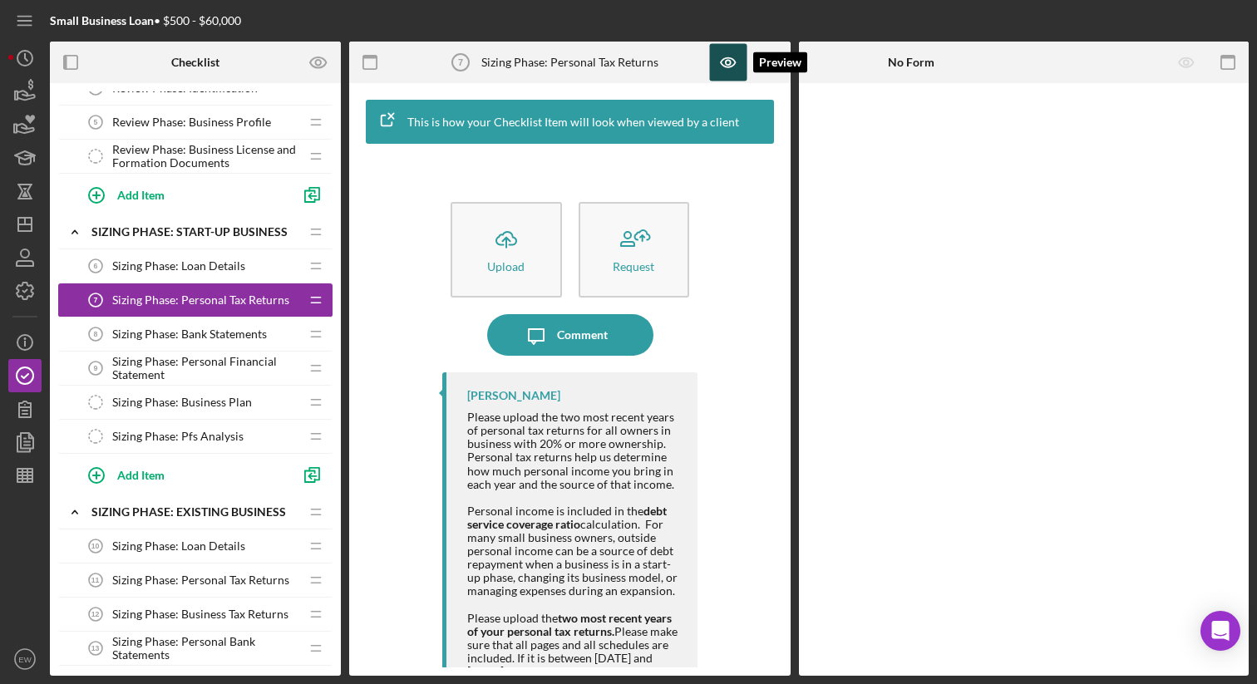
scroll to position [25, 0]
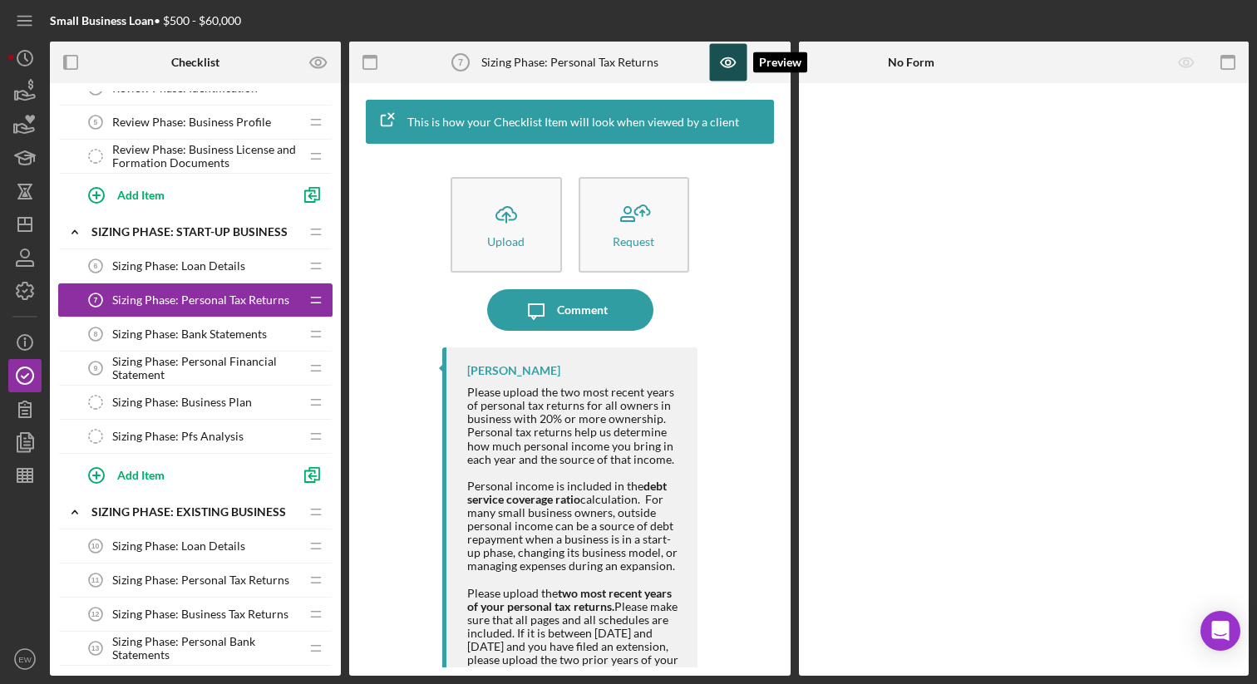
click at [717, 63] on icon "button" at bounding box center [728, 62] width 37 height 37
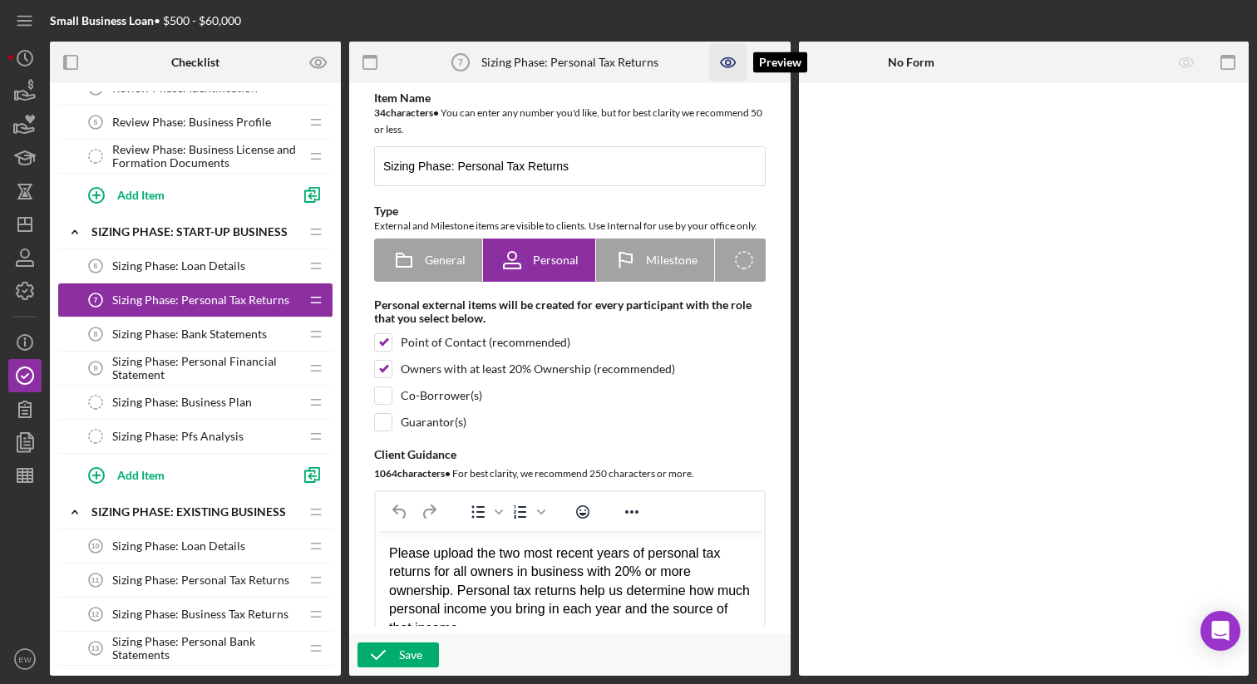
scroll to position [0, 0]
click at [717, 63] on icon "button" at bounding box center [728, 62] width 37 height 37
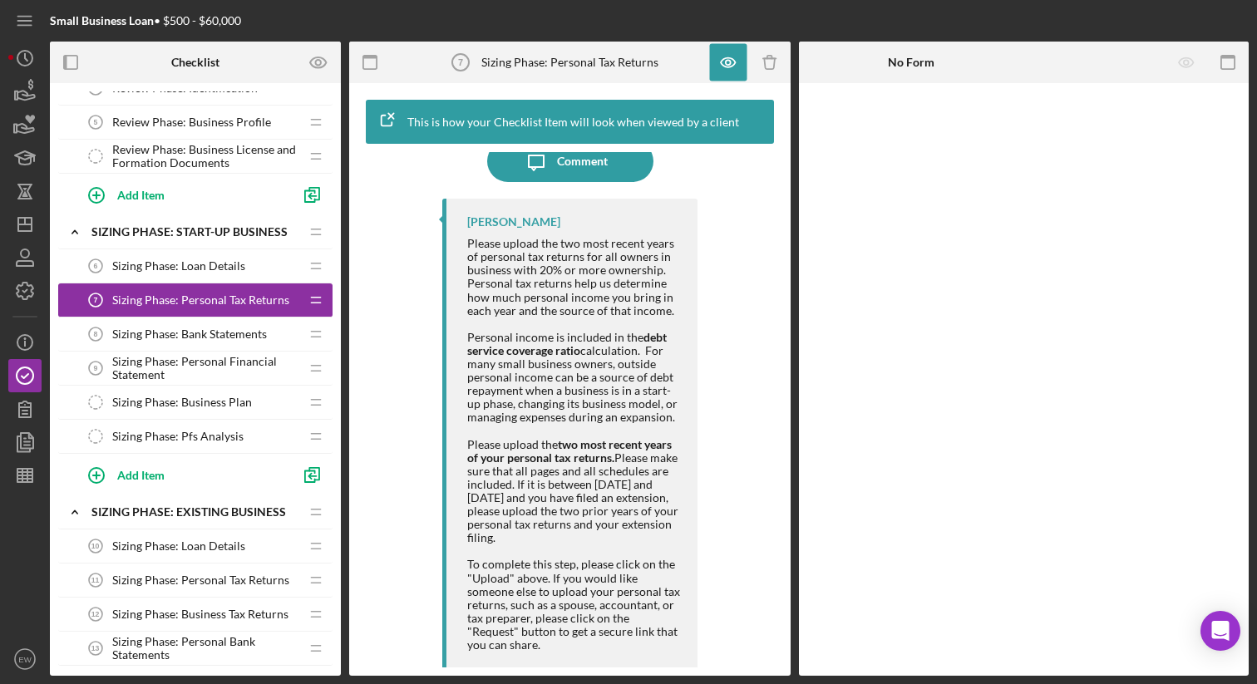
scroll to position [178, 0]
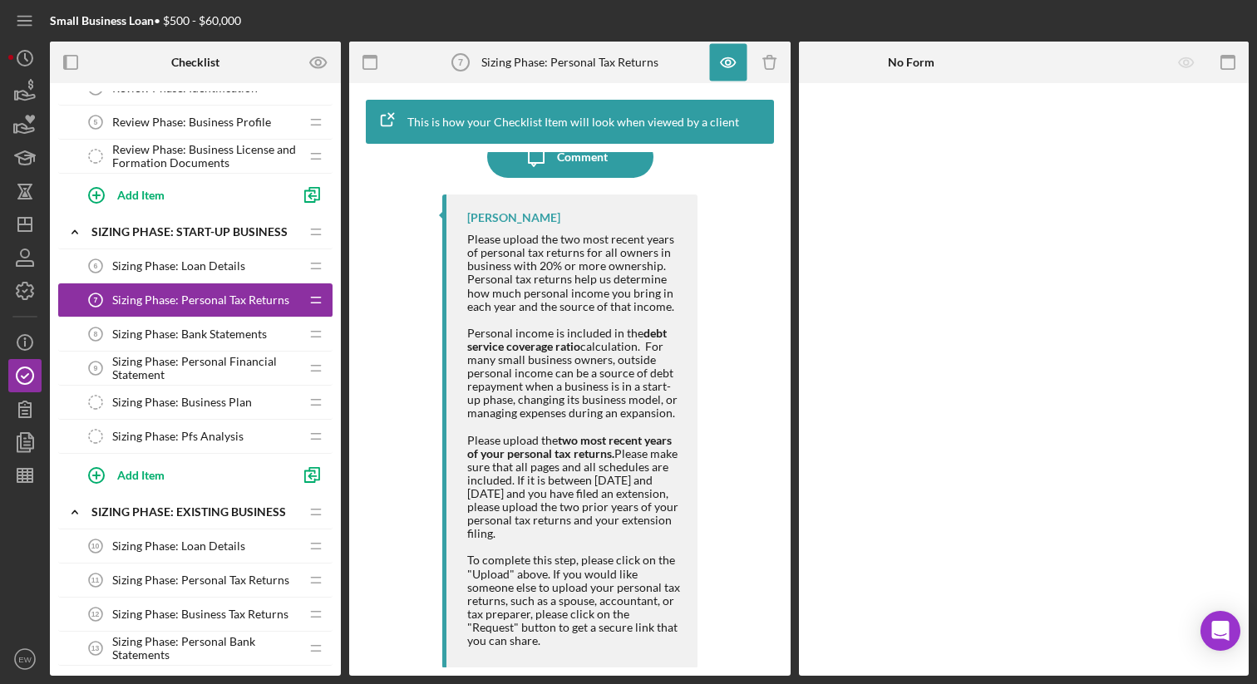
click at [205, 342] on div "Sizing Phase: Bank Statements 8 Sizing Phase: Bank Statements" at bounding box center [189, 334] width 220 height 33
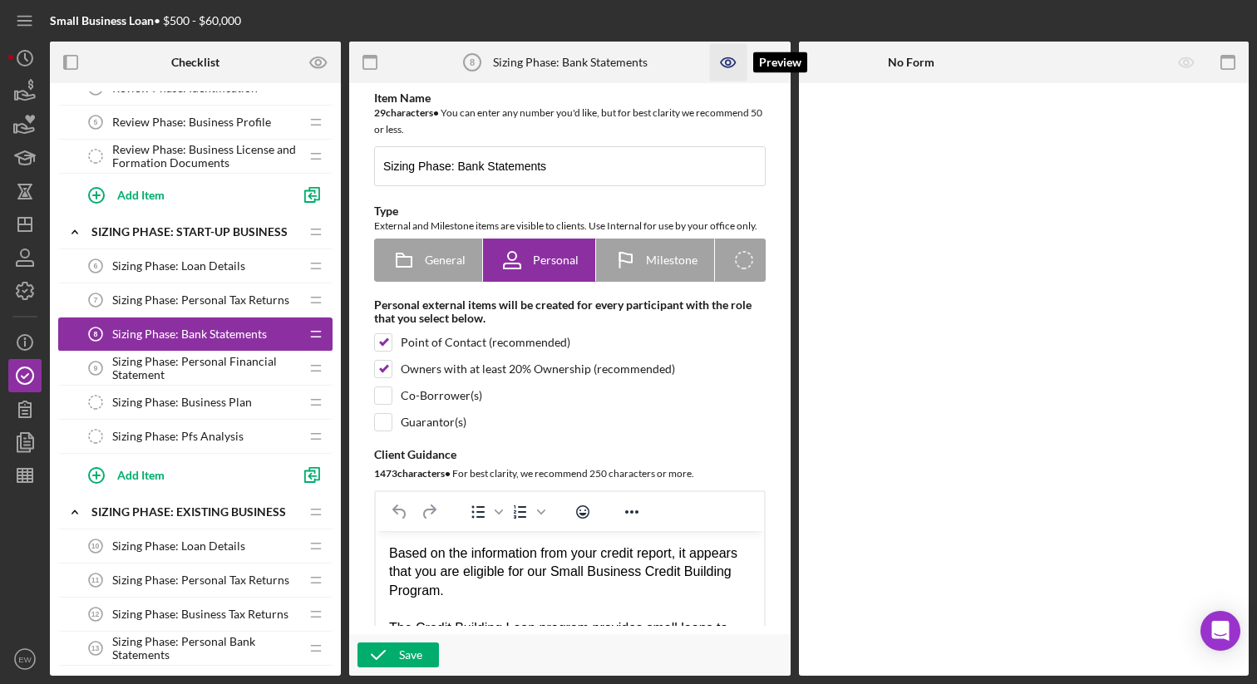
click at [731, 58] on icon "button" at bounding box center [728, 62] width 14 height 9
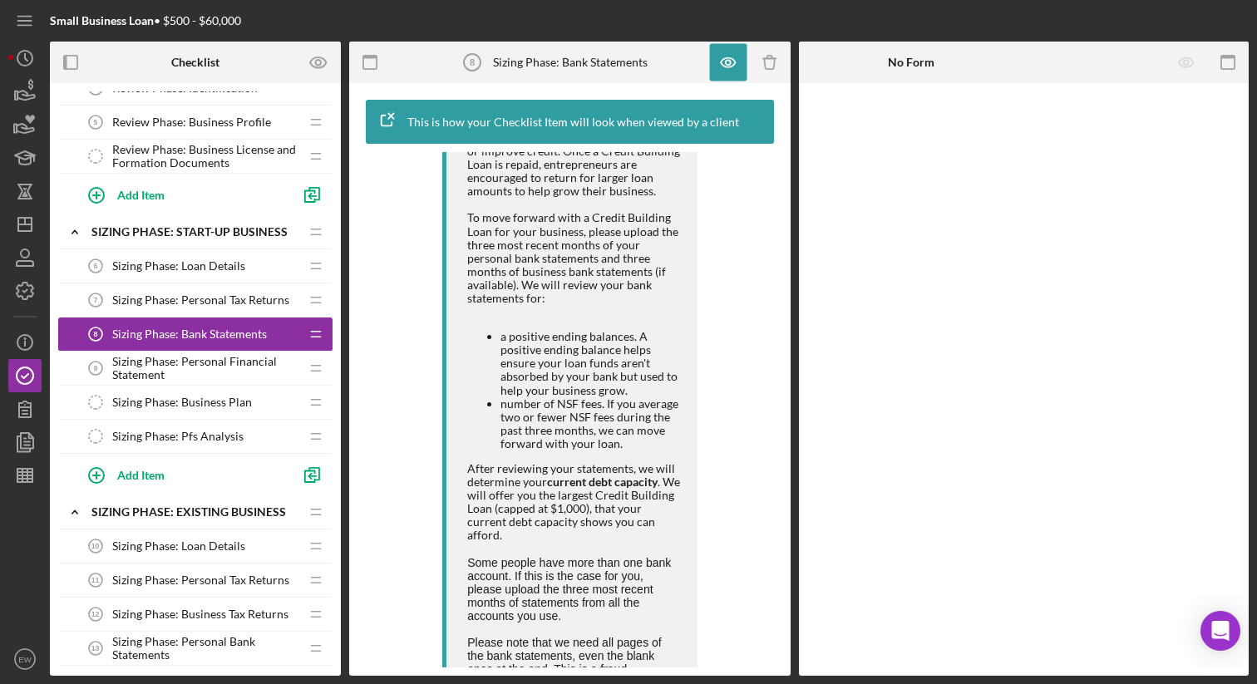
scroll to position [370, 0]
click at [206, 367] on span "Sizing Phase: Personal Financial Statement" at bounding box center [205, 368] width 187 height 27
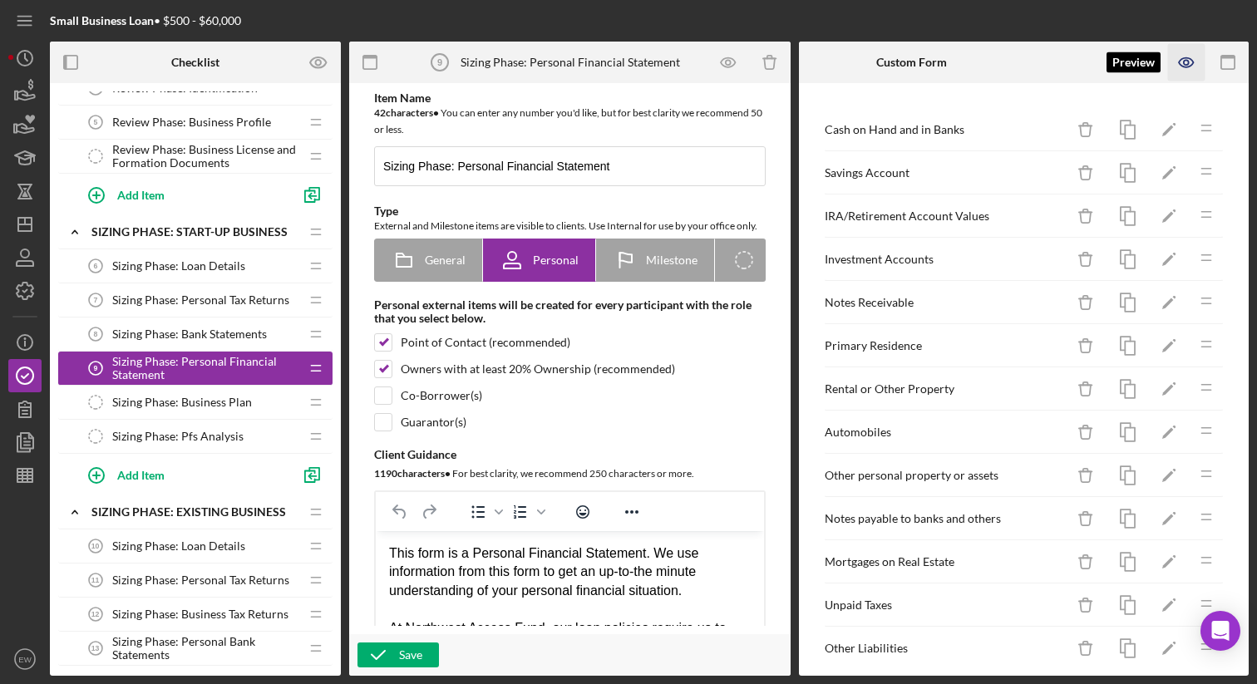
click at [1179, 67] on icon "button" at bounding box center [1186, 62] width 37 height 37
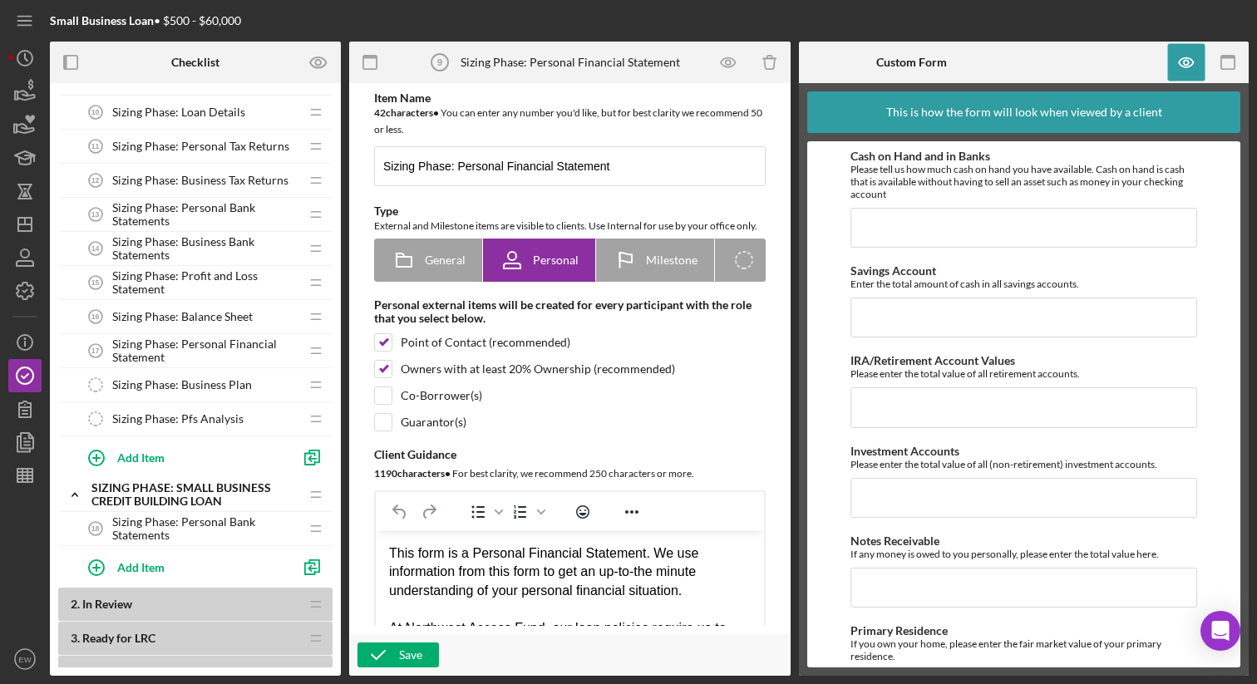
scroll to position [737, 0]
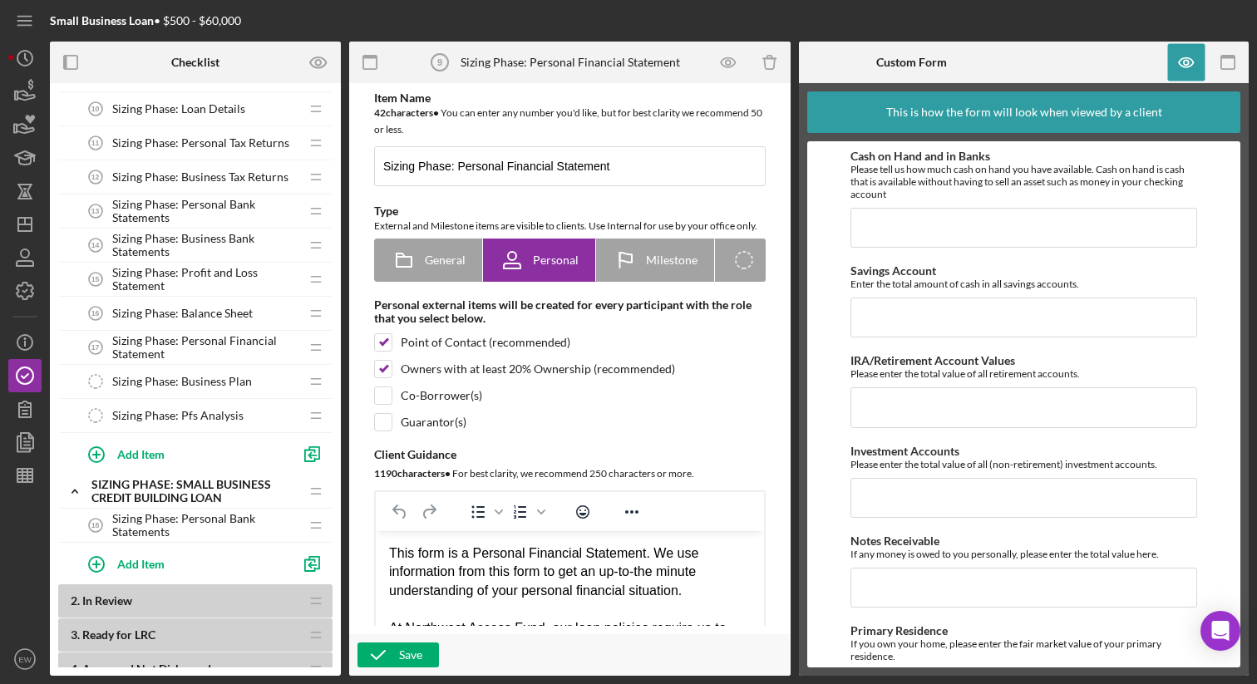
click at [178, 519] on span "Sizing Phase: Personal Bank Statements" at bounding box center [205, 525] width 187 height 27
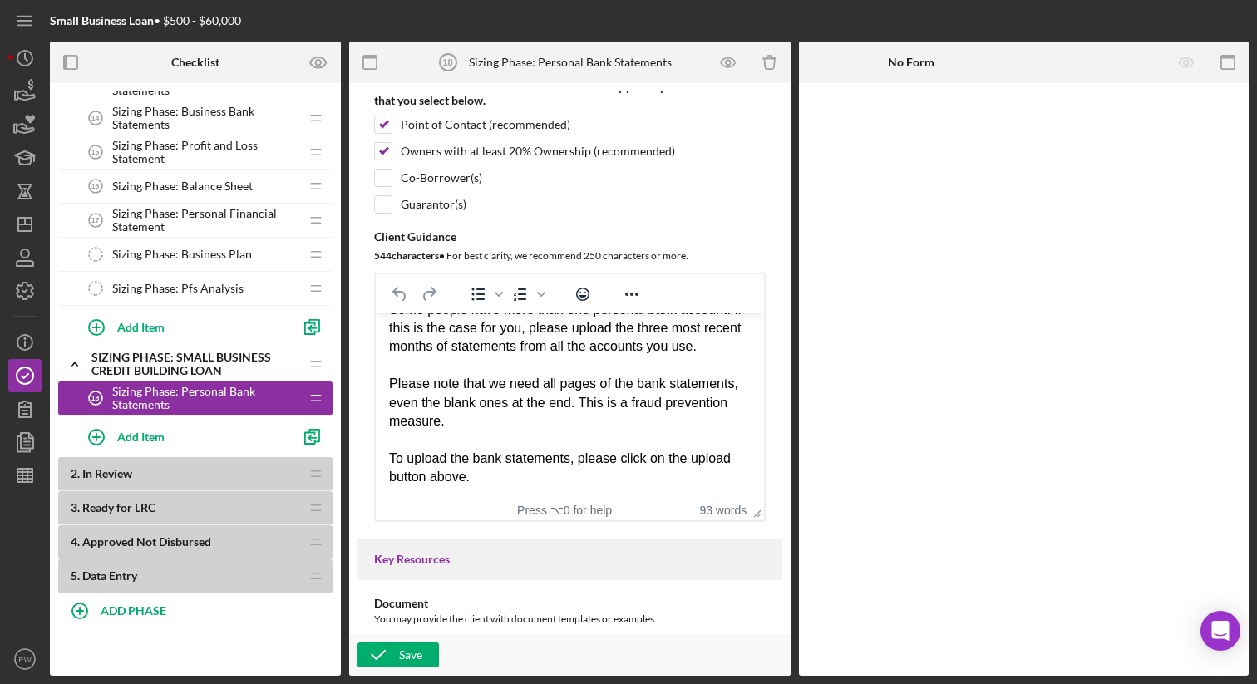
scroll to position [865, 0]
